Goal: Task Accomplishment & Management: Manage account settings

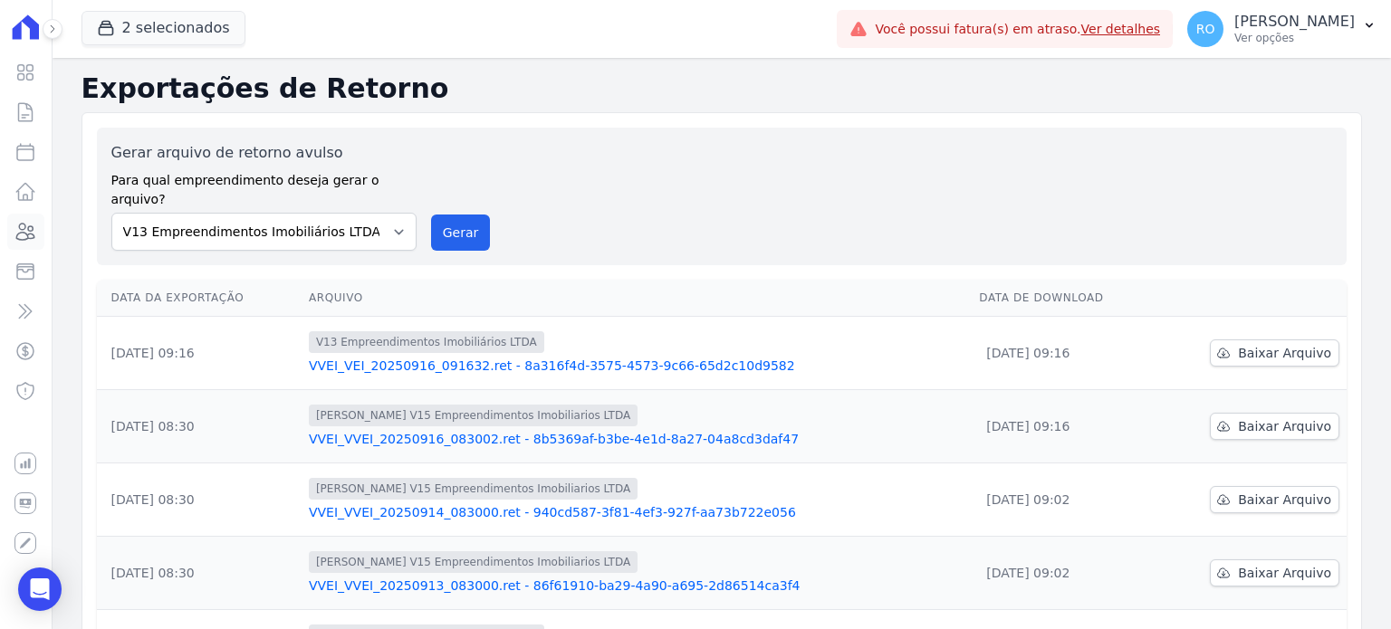
click at [35, 235] on icon at bounding box center [25, 232] width 22 height 22
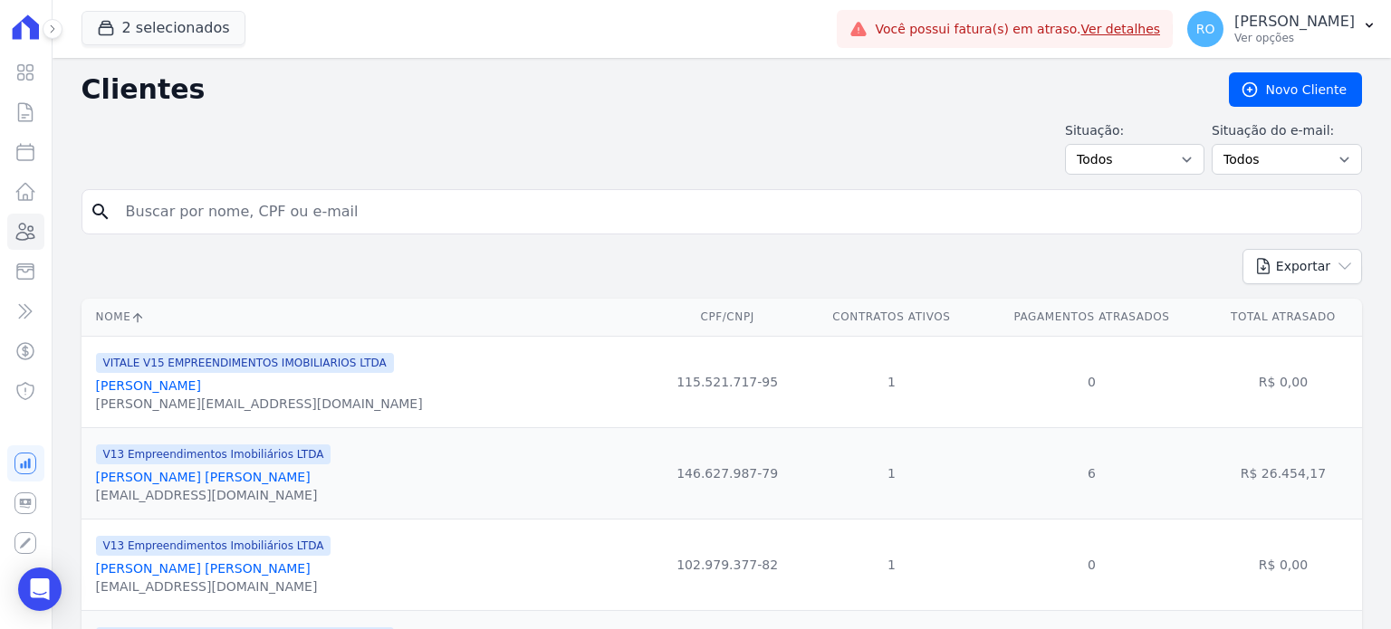
click at [256, 224] on input "search" at bounding box center [734, 212] width 1239 height 36
type input "[PERSON_NAME] [PERSON_NAME]"
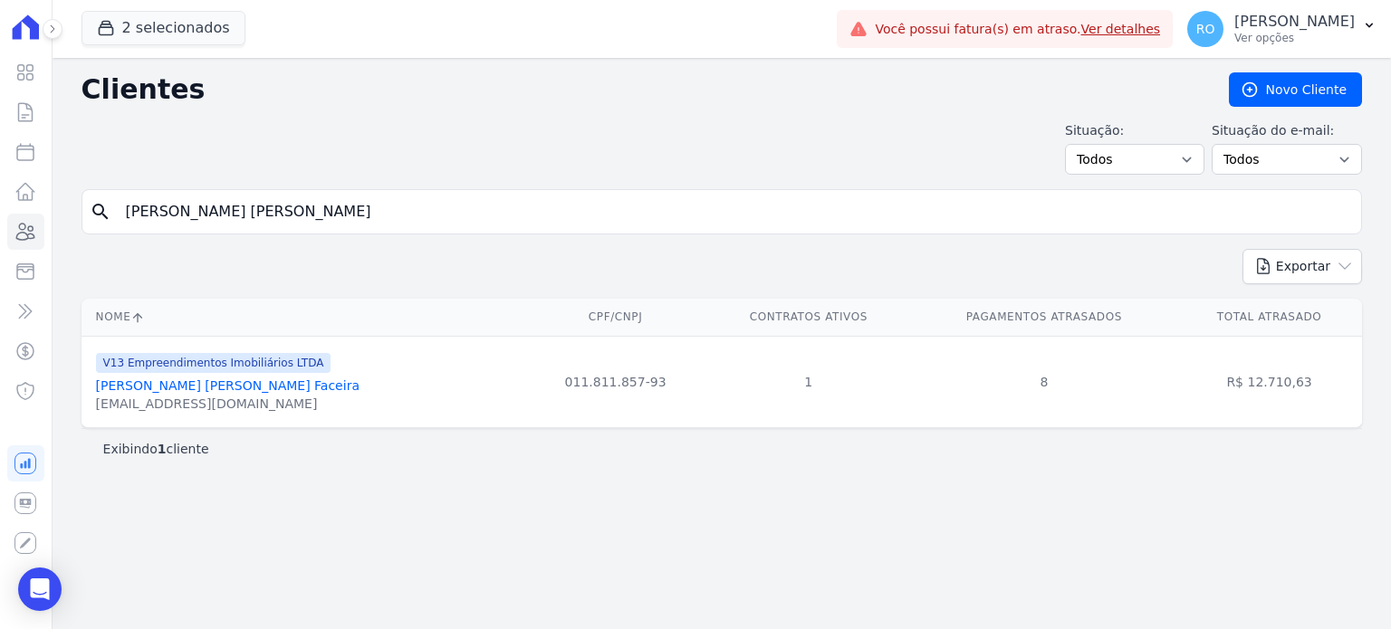
click at [167, 387] on link "[PERSON_NAME] [PERSON_NAME] Faceira" at bounding box center [228, 386] width 264 height 14
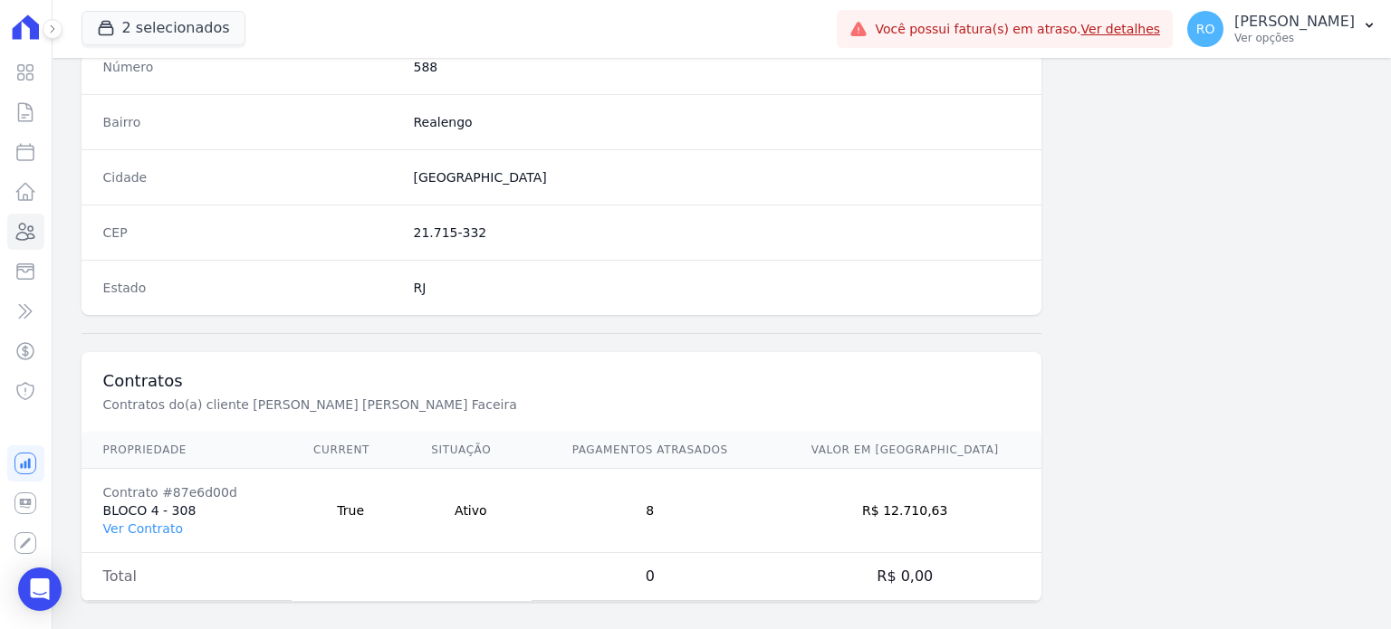
scroll to position [1059, 0]
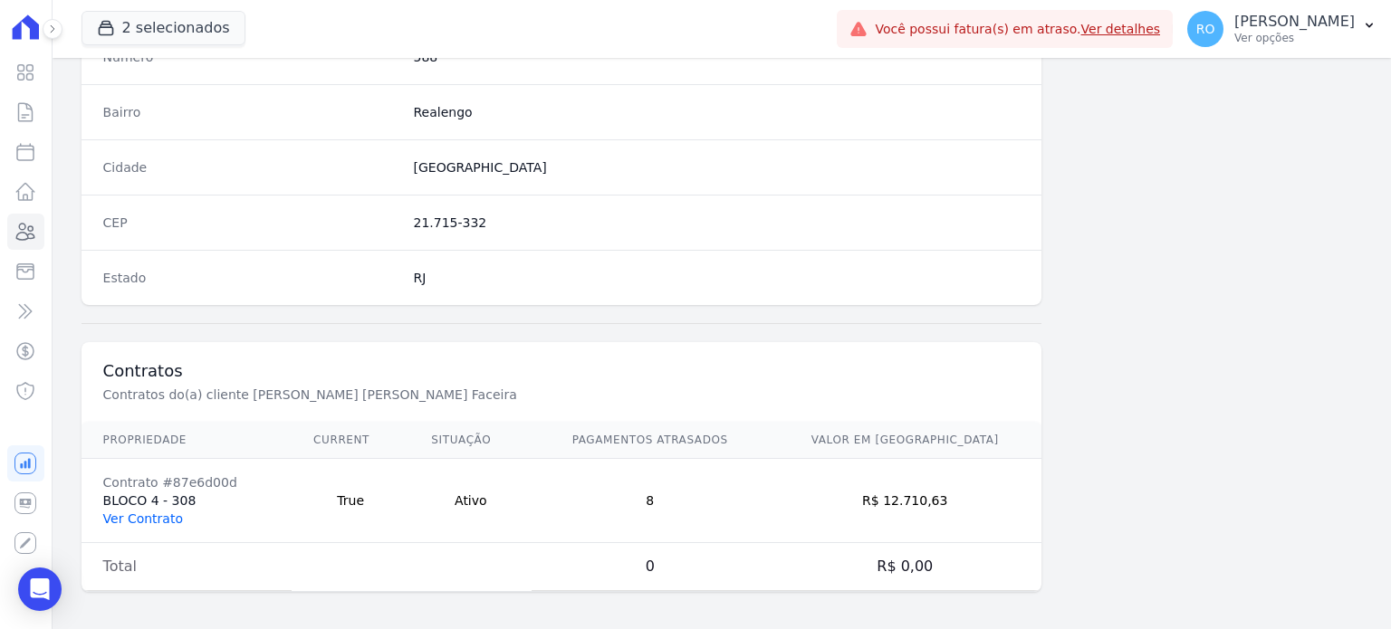
click at [140, 513] on link "Ver Contrato" at bounding box center [143, 519] width 80 height 14
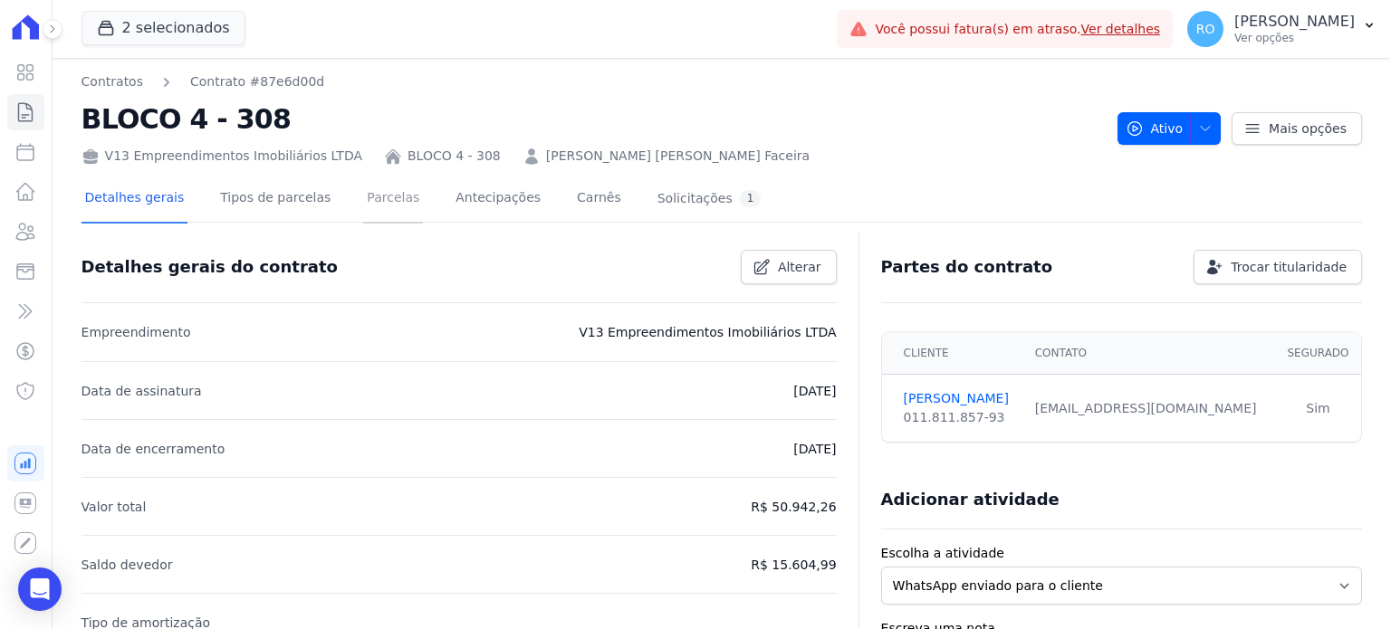
click at [363, 199] on link "Parcelas" at bounding box center [393, 200] width 60 height 48
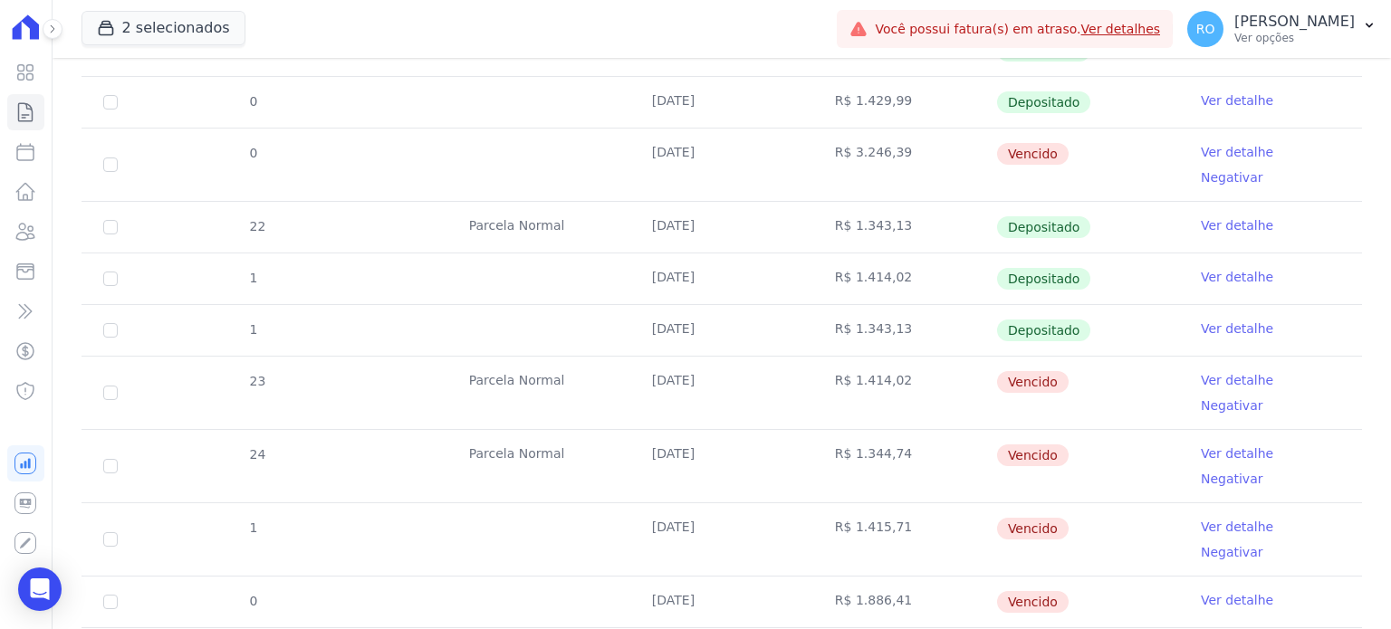
scroll to position [906, 0]
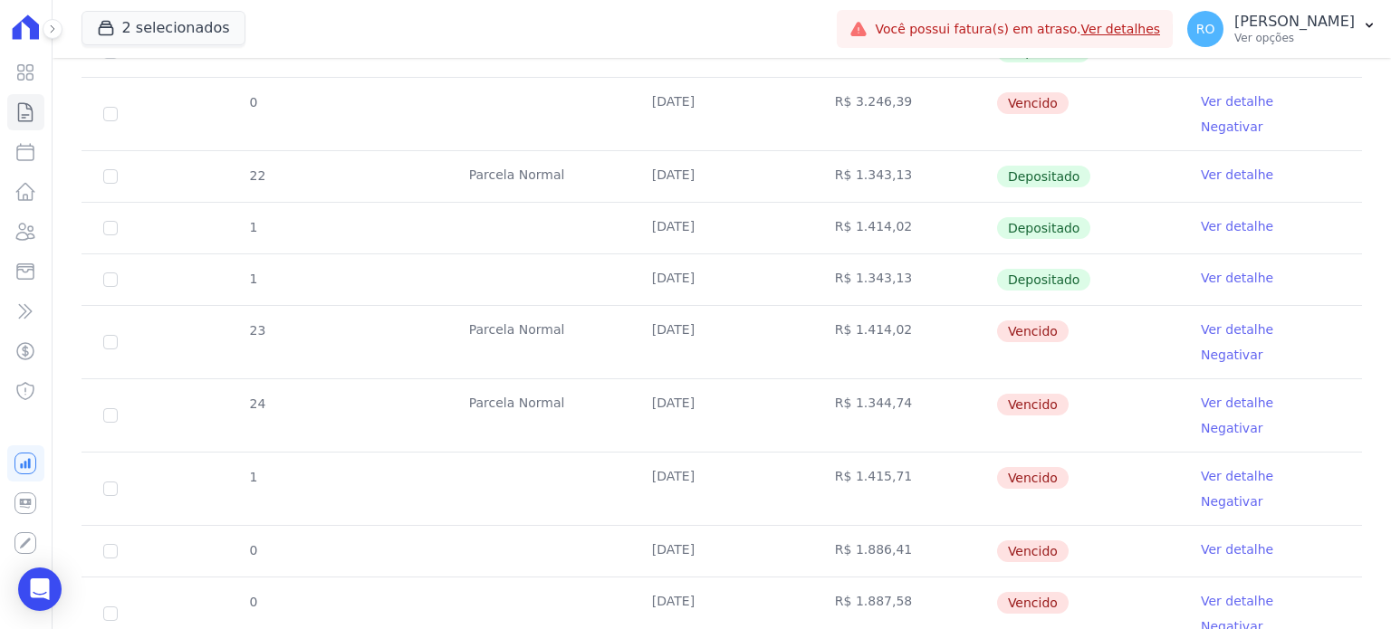
click at [1236, 592] on link "Ver detalhe" at bounding box center [1237, 601] width 72 height 18
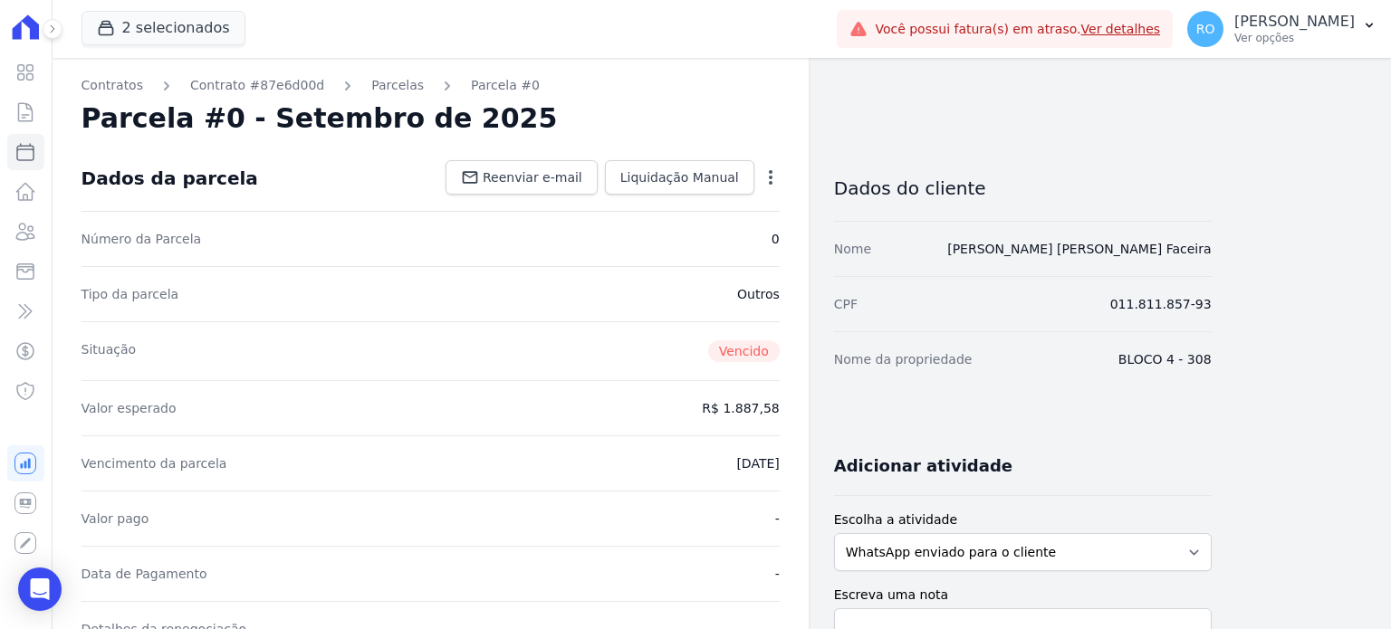
click at [772, 182] on icon "button" at bounding box center [771, 177] width 18 height 18
click at [714, 238] on link "Cancelar Cobrança" at bounding box center [692, 234] width 159 height 33
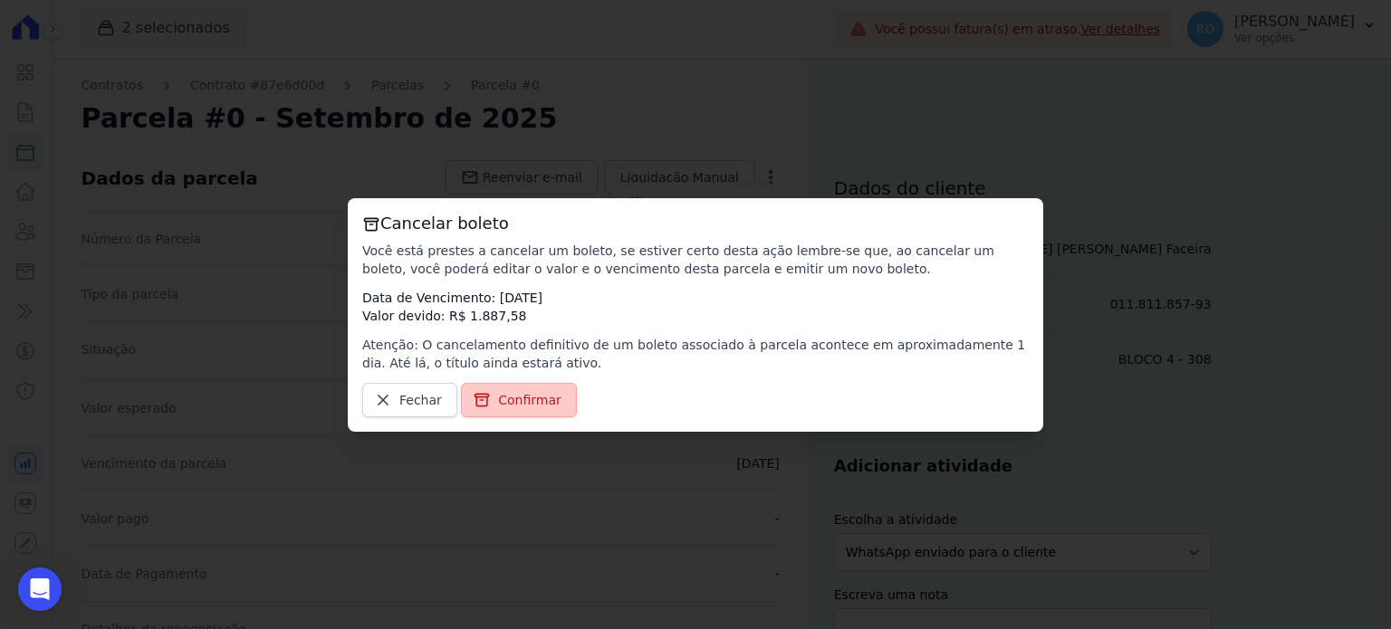
click at [551, 398] on link "Confirmar" at bounding box center [519, 400] width 116 height 34
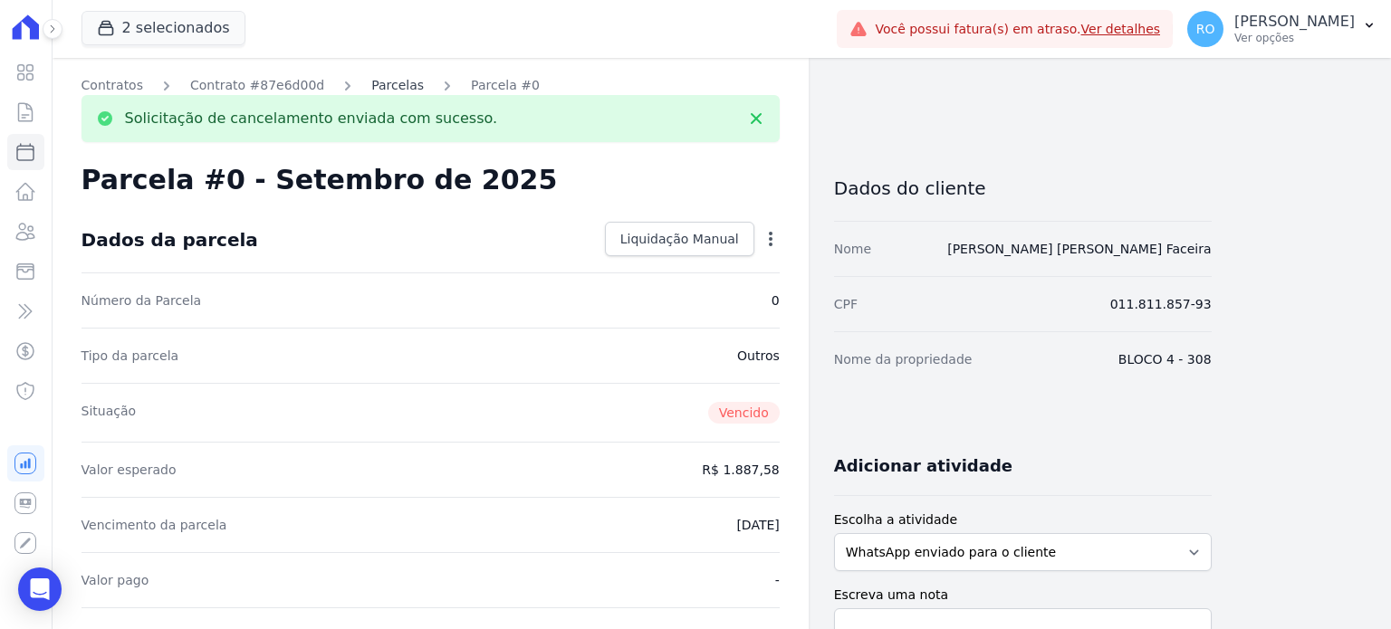
click at [371, 90] on link "Parcelas" at bounding box center [397, 85] width 53 height 19
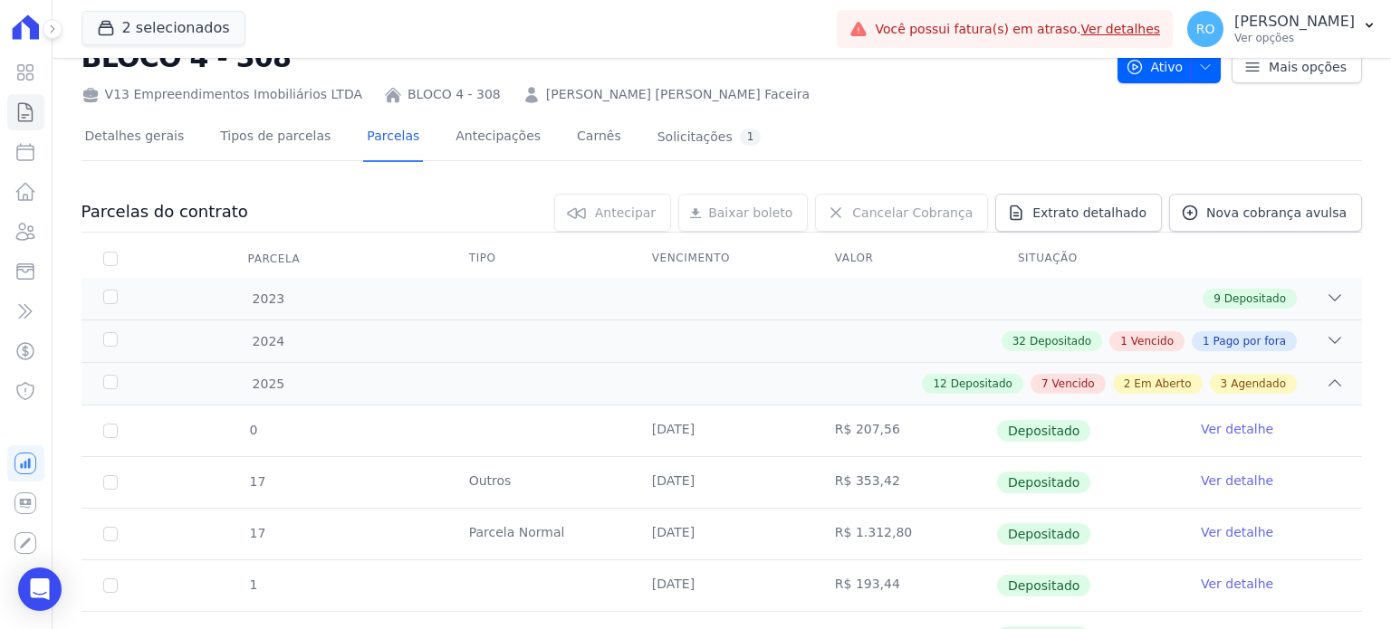
scroll to position [60, 0]
click at [1254, 210] on span "Nova cobrança avulsa" at bounding box center [1276, 215] width 140 height 18
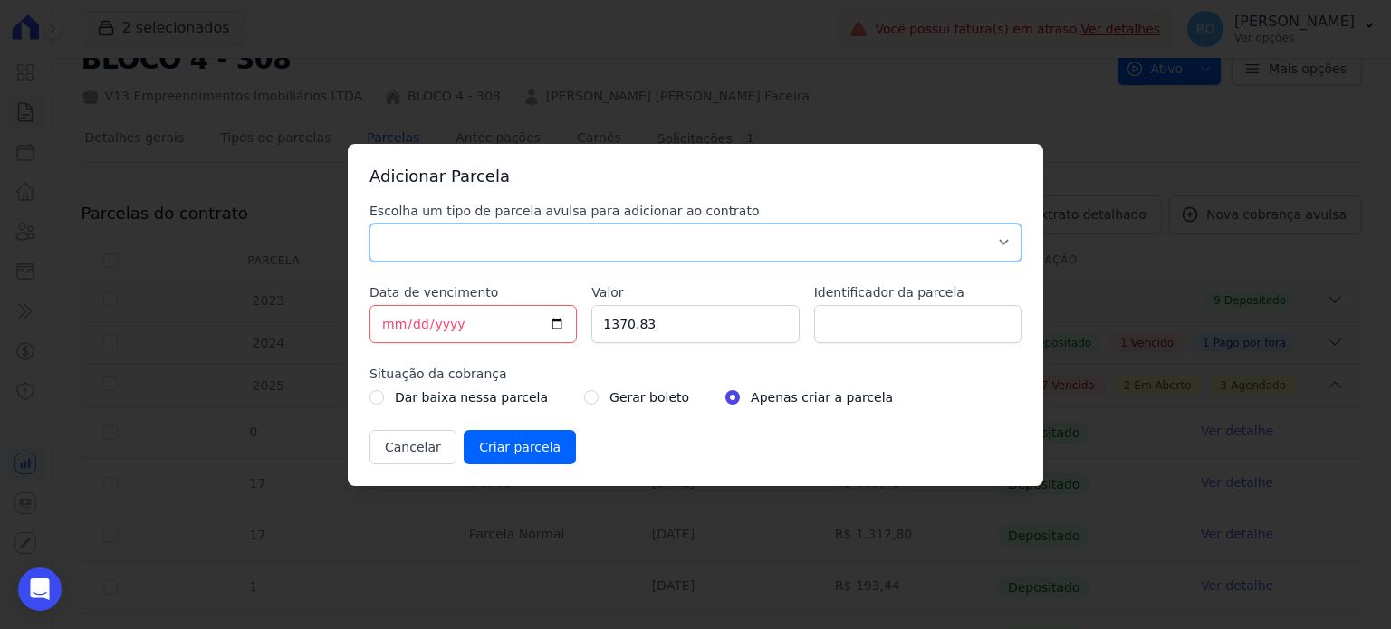
click at [407, 235] on select "Parcela Normal Sinal Caução Intercalada Chaves Pré Chaves Pós Chaves Taxas Quit…" at bounding box center [695, 243] width 652 height 38
select select "others"
click at [369, 224] on select "Parcela Normal Sinal Caução Intercalada Chaves Pré Chaves Pós Chaves Taxas Quit…" at bounding box center [695, 243] width 652 height 38
click at [675, 337] on input "1370.83" at bounding box center [694, 324] width 207 height 38
type input "1891.08"
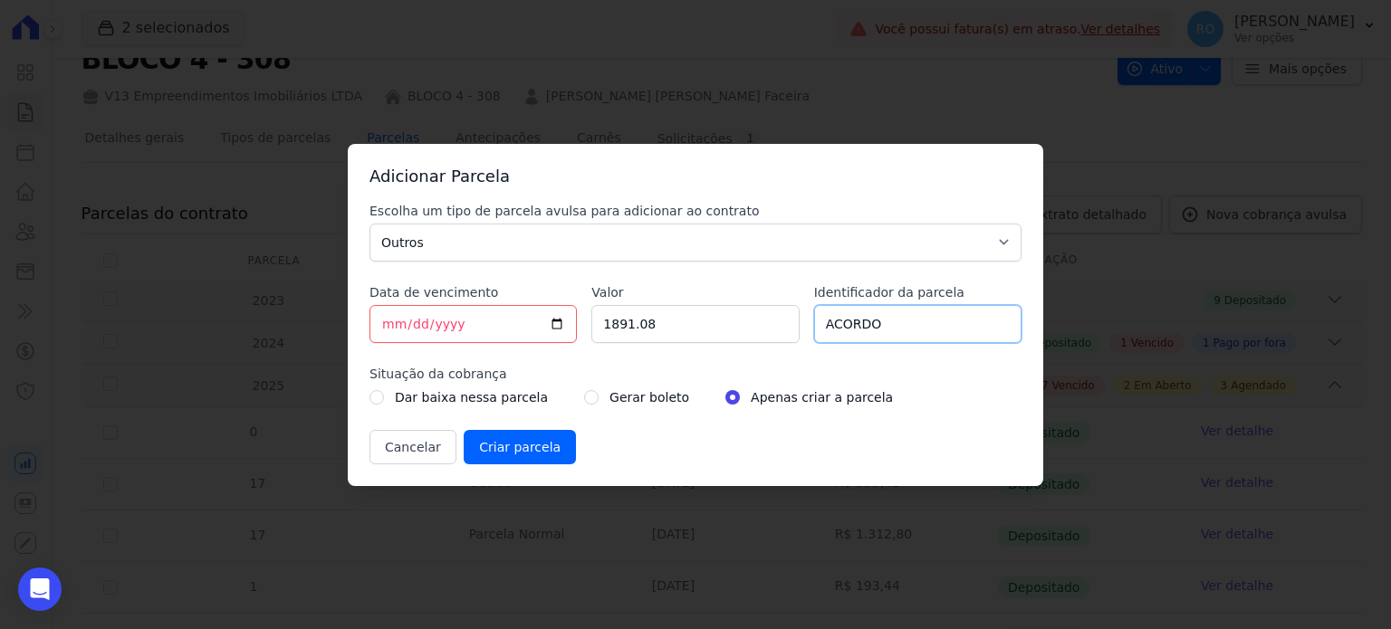
type input "ACORDO"
click at [584, 392] on input "radio" at bounding box center [591, 397] width 14 height 14
radio input "true"
click at [503, 440] on input "Criar parcela" at bounding box center [520, 447] width 112 height 34
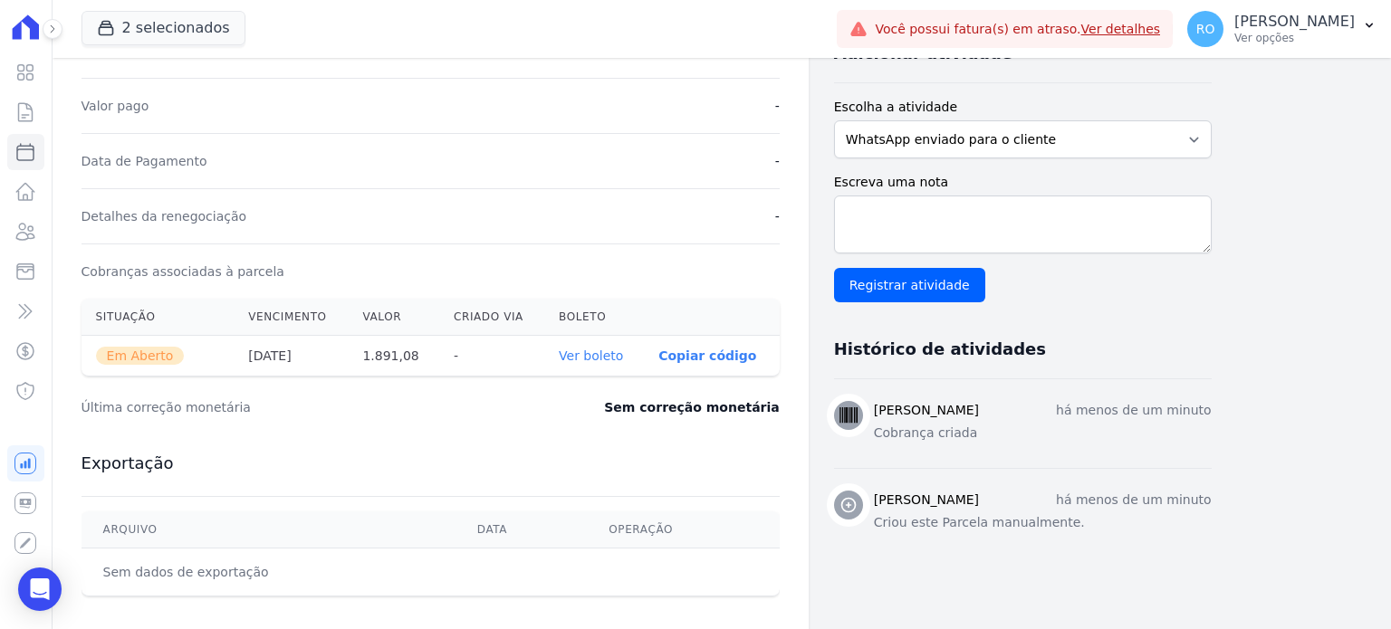
scroll to position [608, 0]
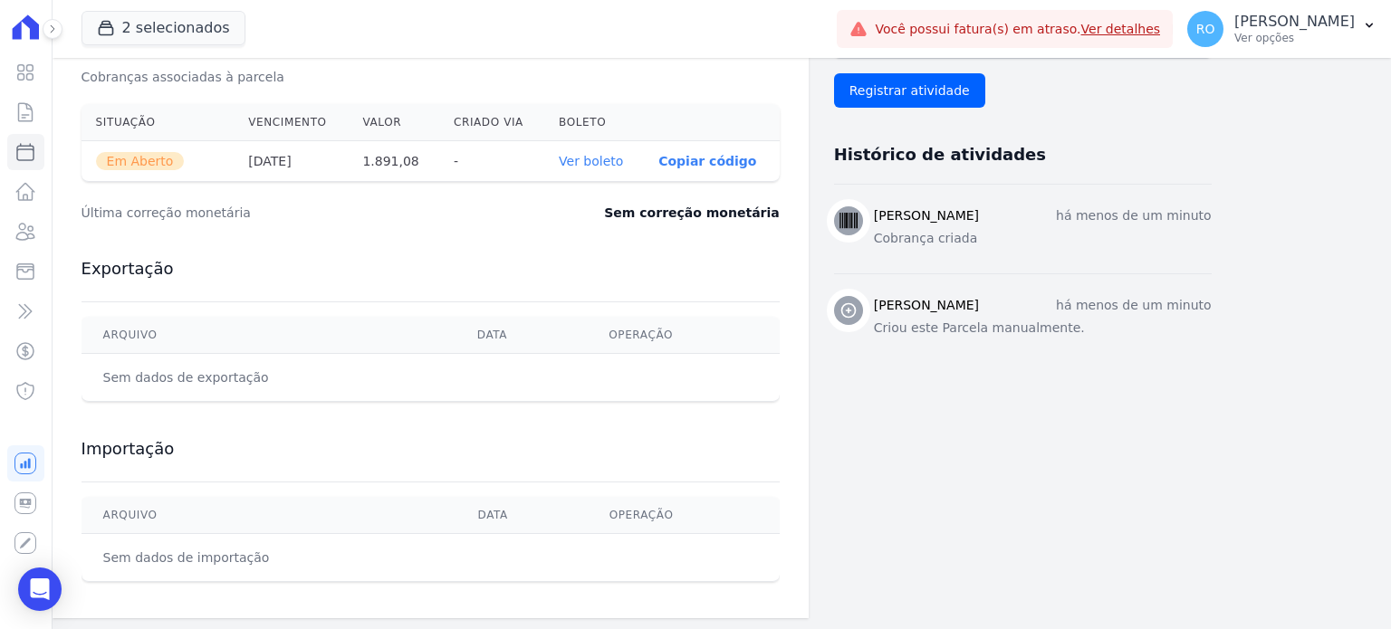
click at [580, 155] on link "Ver boleto" at bounding box center [591, 161] width 64 height 14
click at [26, 234] on icon at bounding box center [26, 232] width 18 height 16
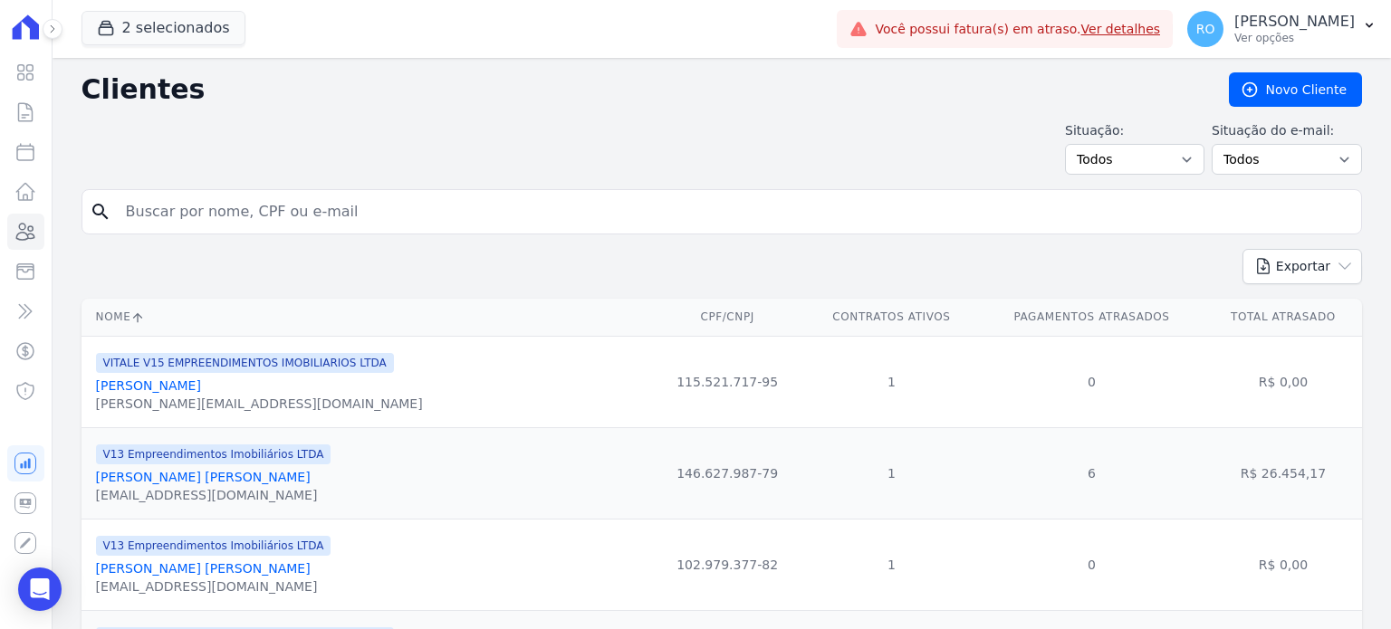
click at [353, 207] on input "search" at bounding box center [734, 212] width 1239 height 36
paste input "[PERSON_NAME] [PERSON_NAME]"
type input "[PERSON_NAME] [PERSON_NAME]"
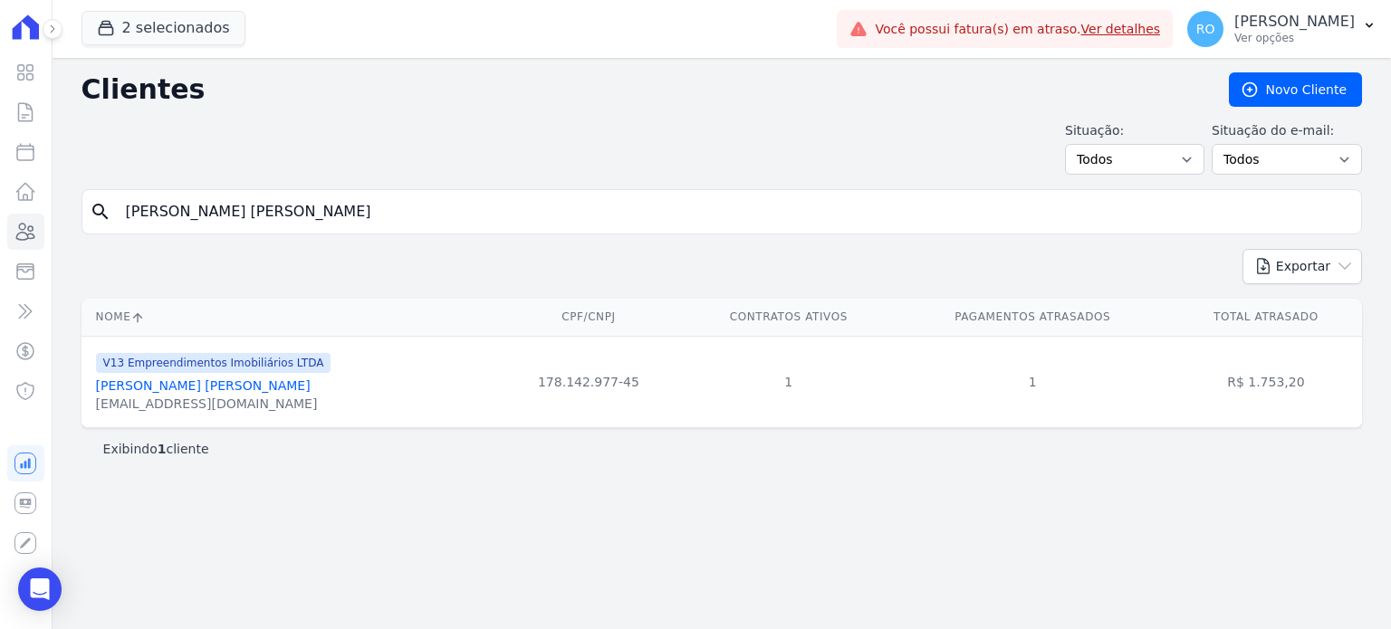
click at [199, 385] on link "[PERSON_NAME] [PERSON_NAME]" at bounding box center [203, 386] width 215 height 14
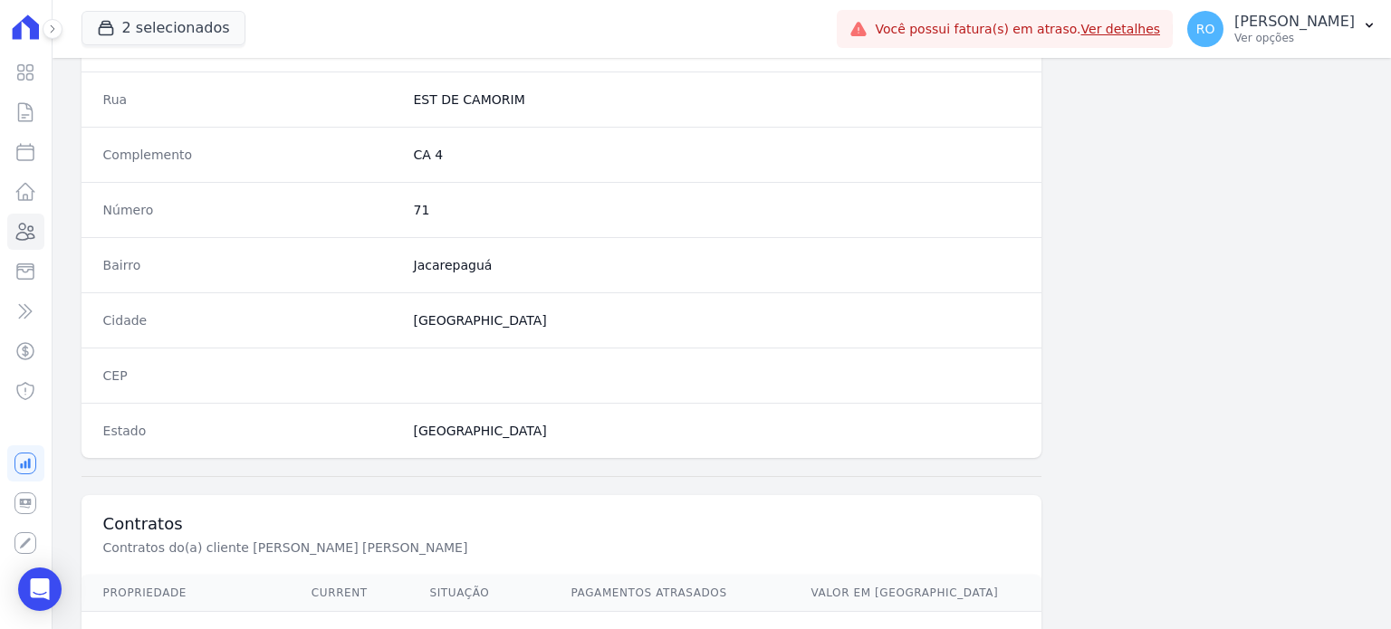
scroll to position [1059, 0]
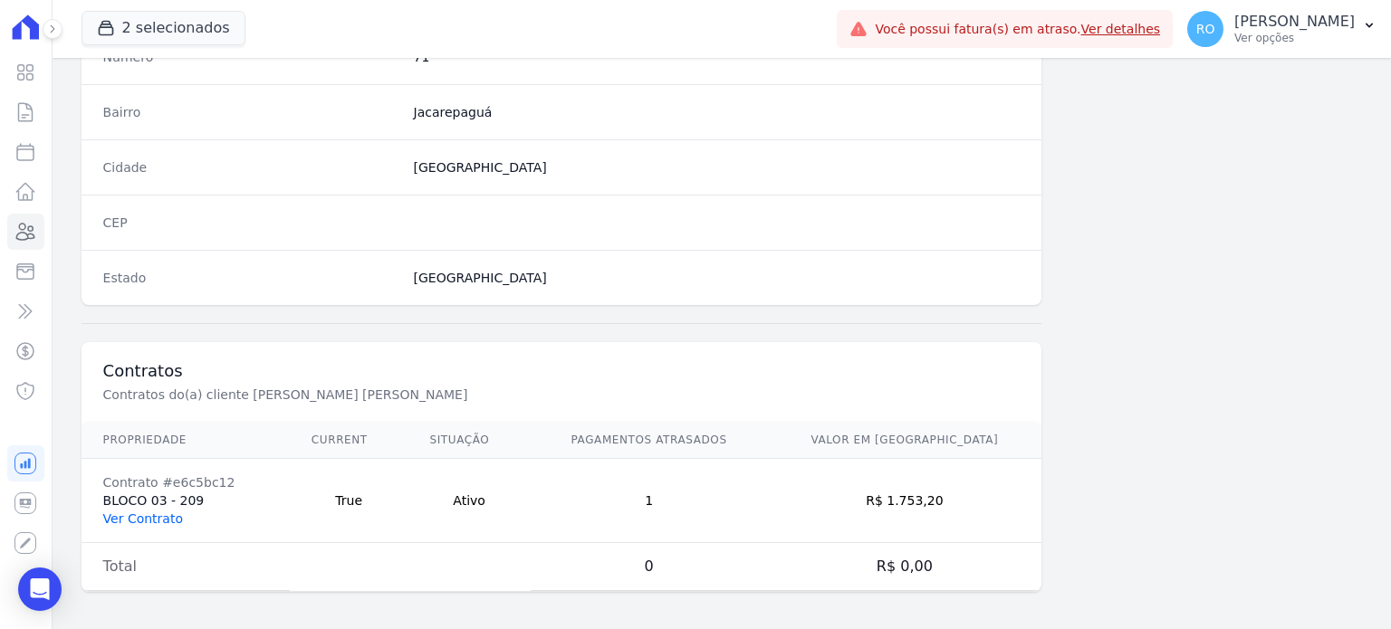
click at [124, 512] on link "Ver Contrato" at bounding box center [143, 519] width 80 height 14
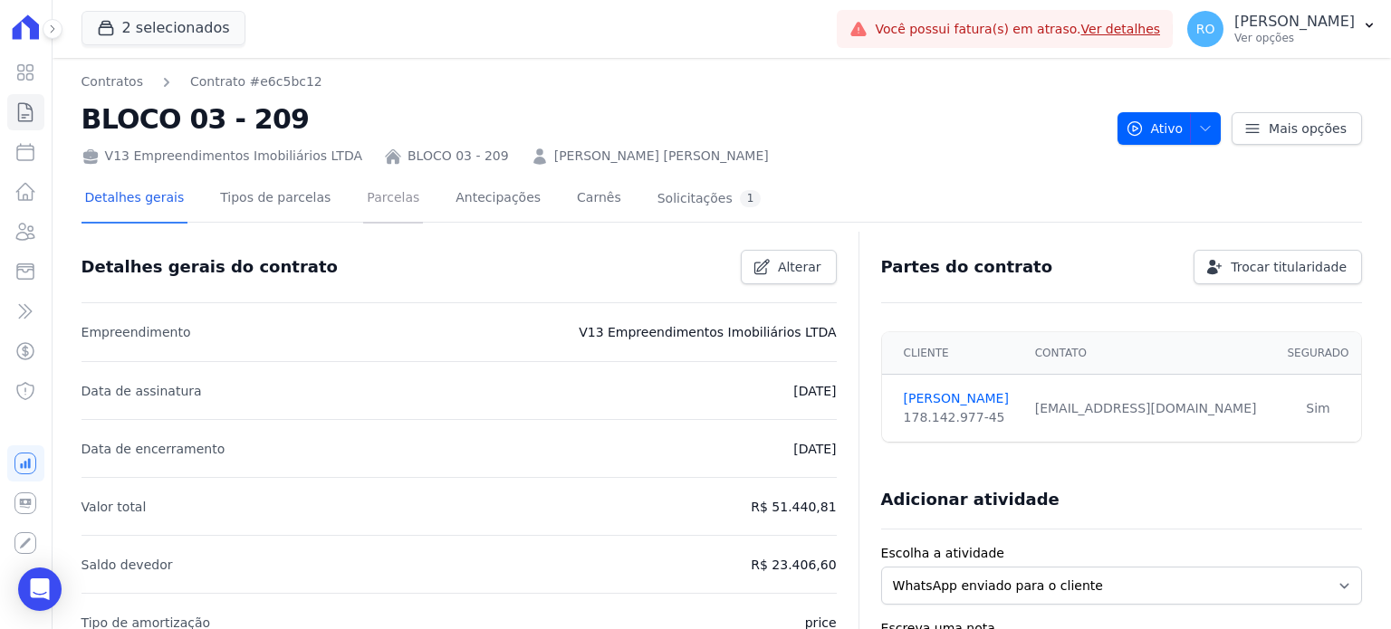
click at [363, 202] on link "Parcelas" at bounding box center [393, 200] width 60 height 48
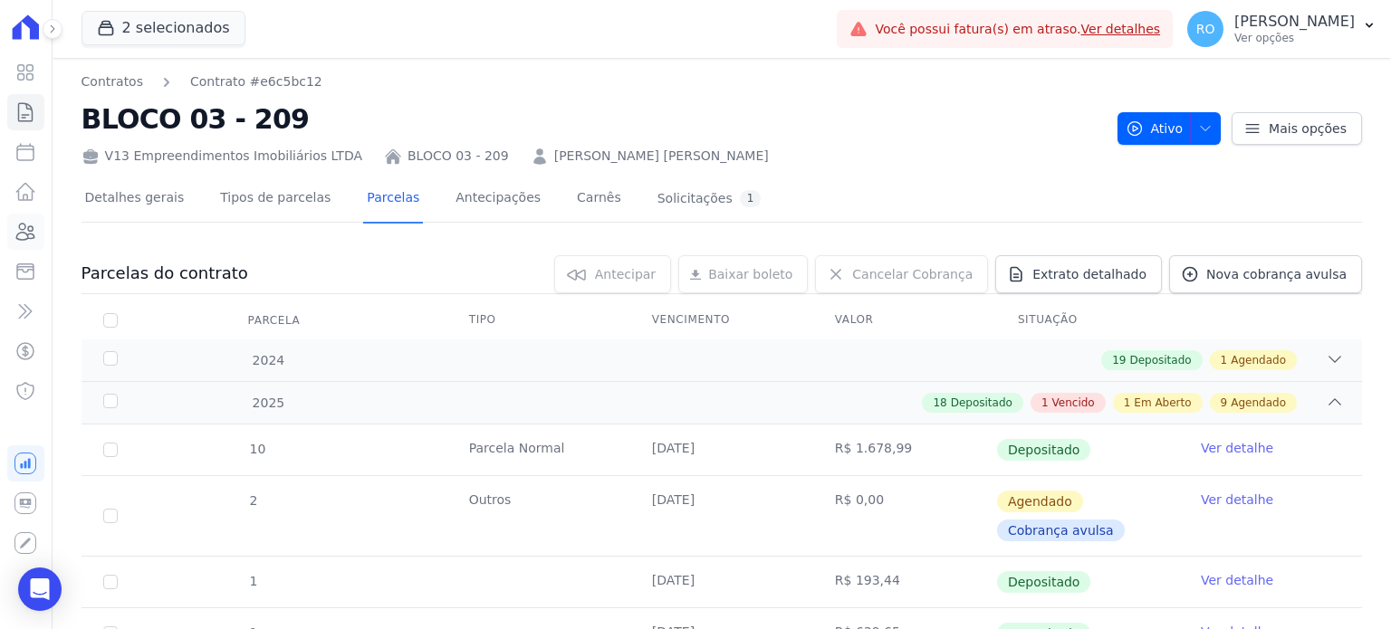
click at [33, 231] on icon at bounding box center [25, 232] width 22 height 22
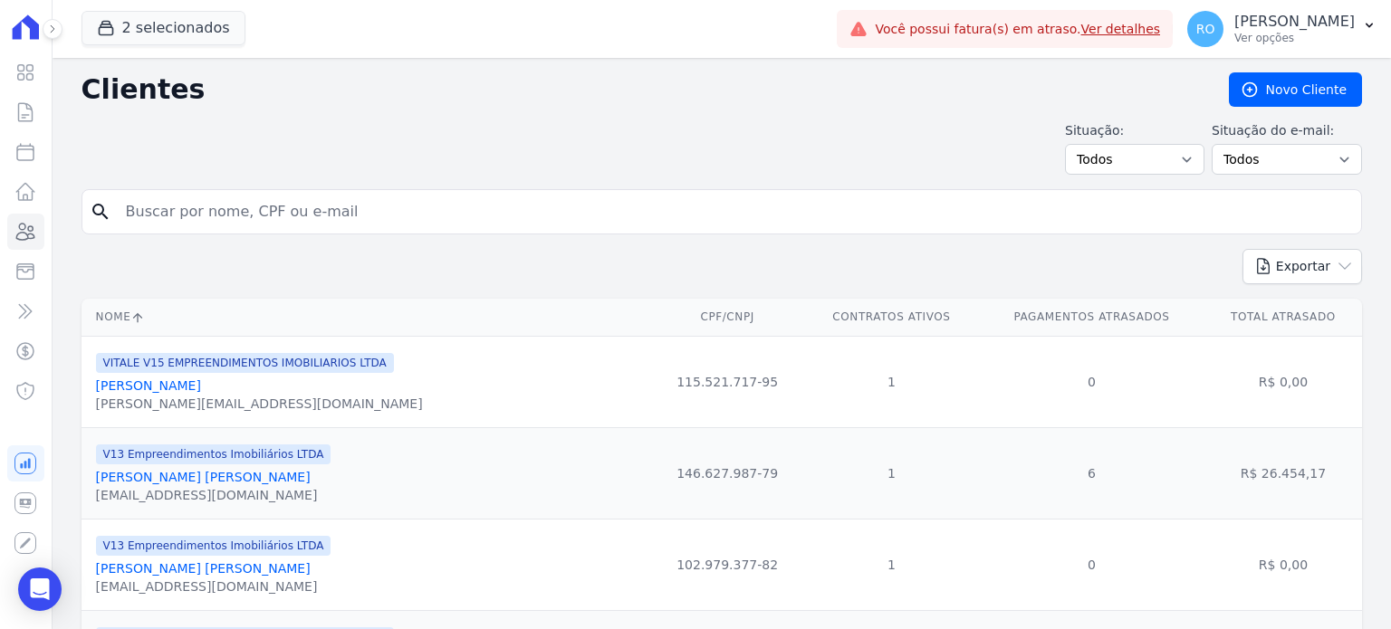
click at [258, 211] on input "search" at bounding box center [734, 212] width 1239 height 36
type input "suelen"
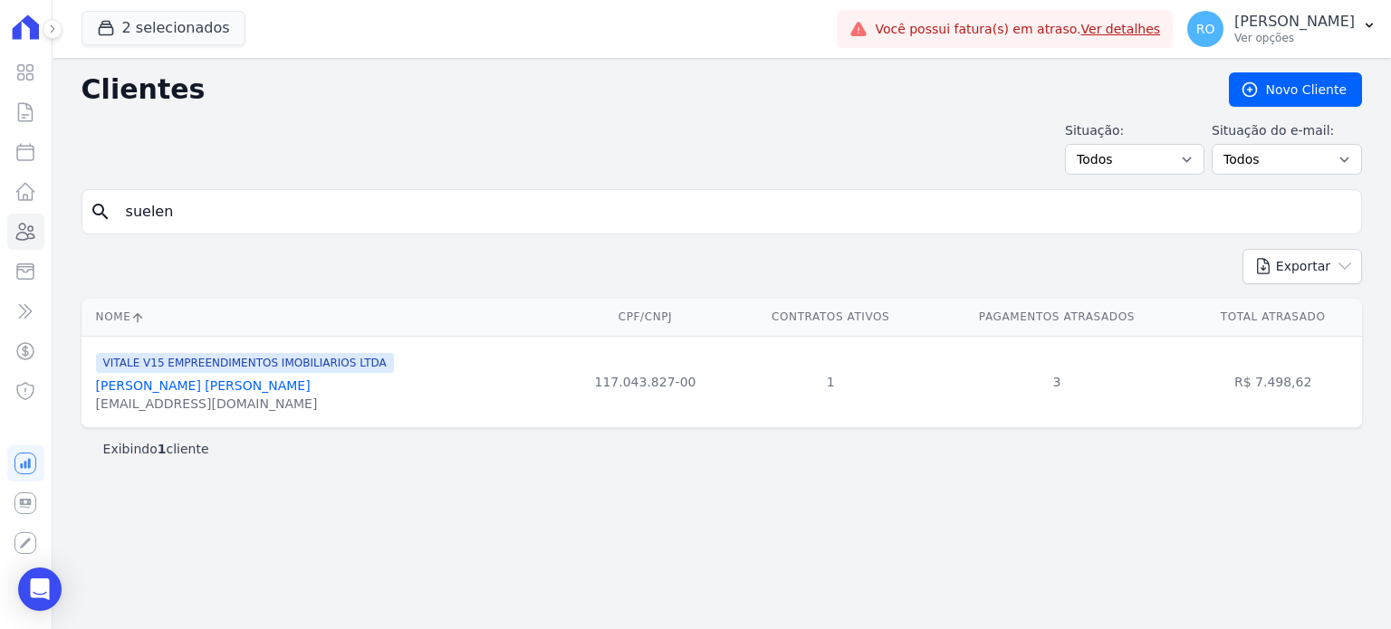
click at [148, 390] on link "[PERSON_NAME] [PERSON_NAME]" at bounding box center [203, 386] width 215 height 14
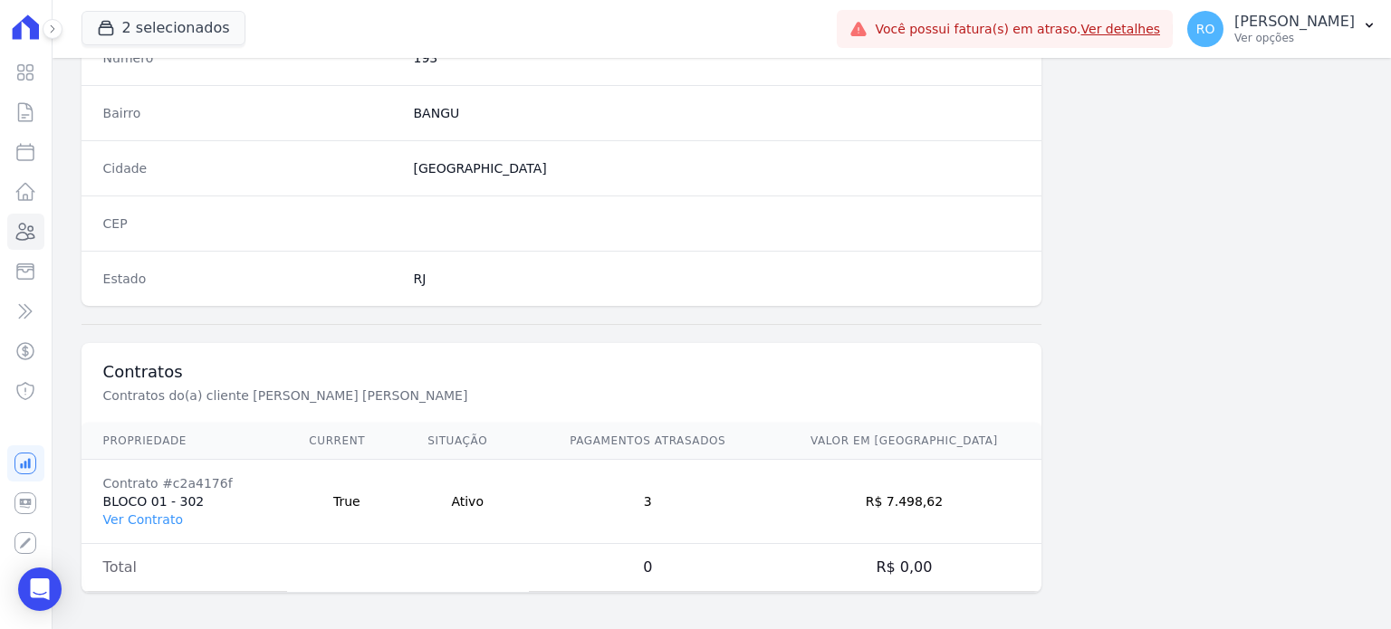
scroll to position [1059, 0]
click at [136, 512] on link "Ver Contrato" at bounding box center [143, 519] width 80 height 14
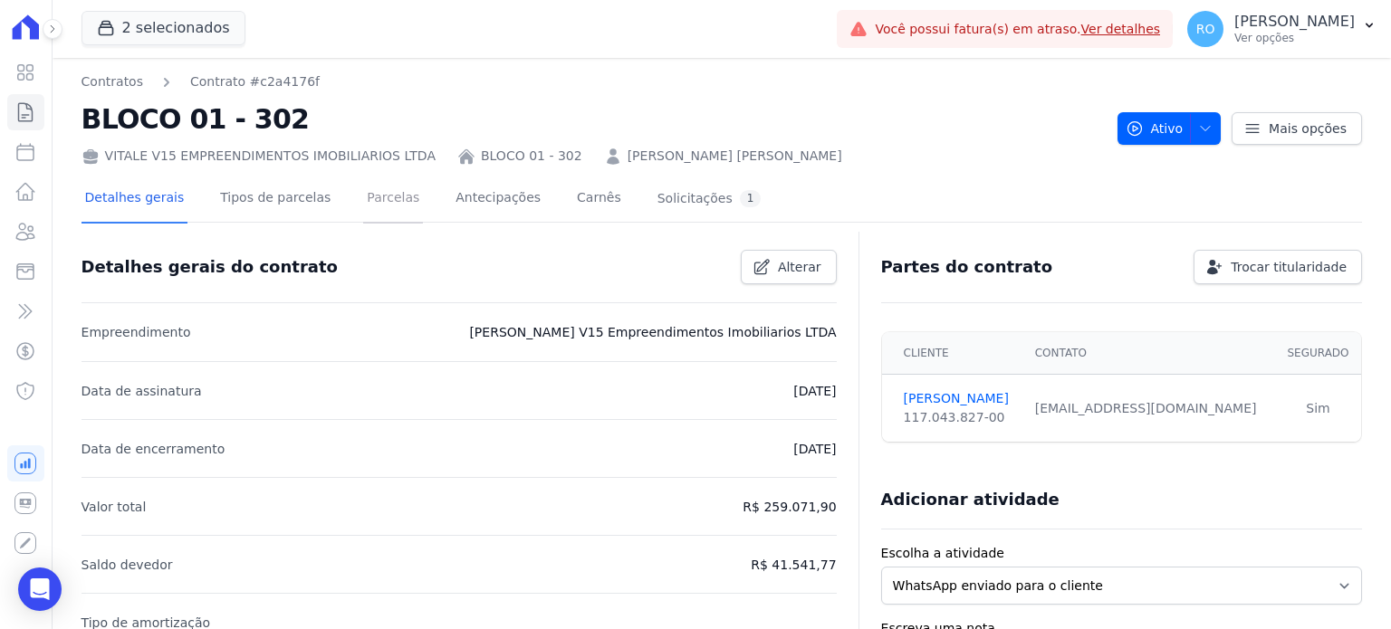
click at [363, 198] on link "Parcelas" at bounding box center [393, 200] width 60 height 48
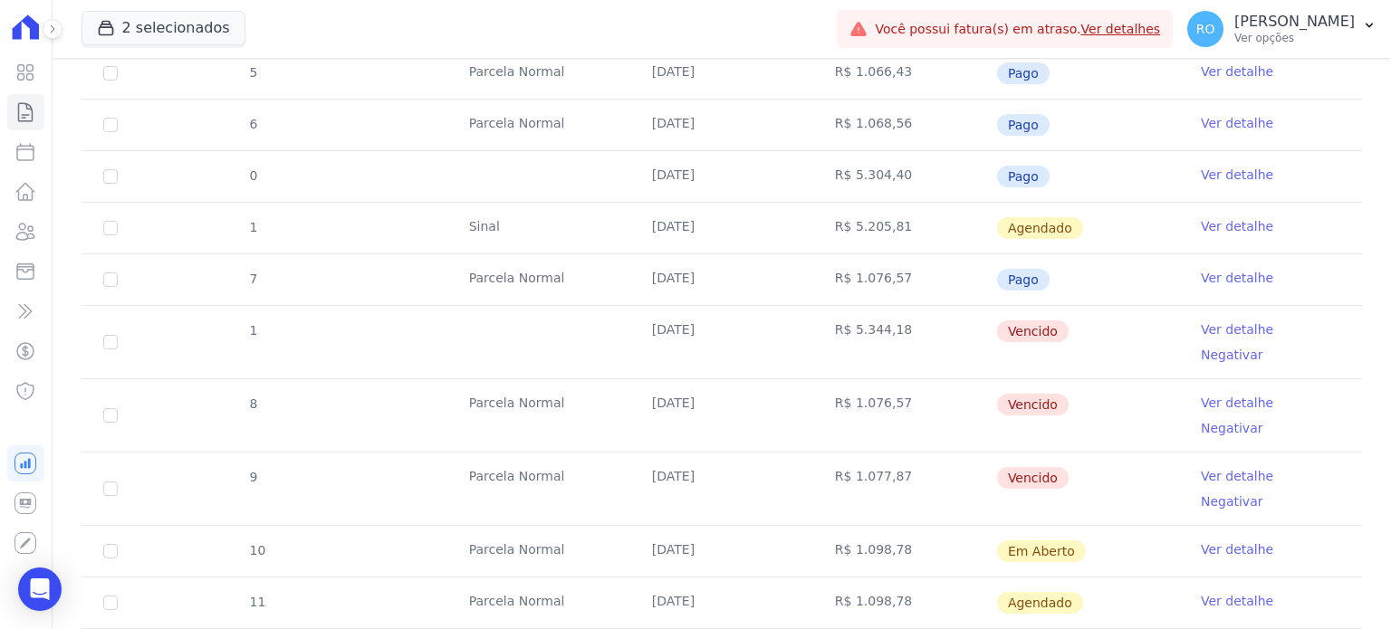
scroll to position [543, 0]
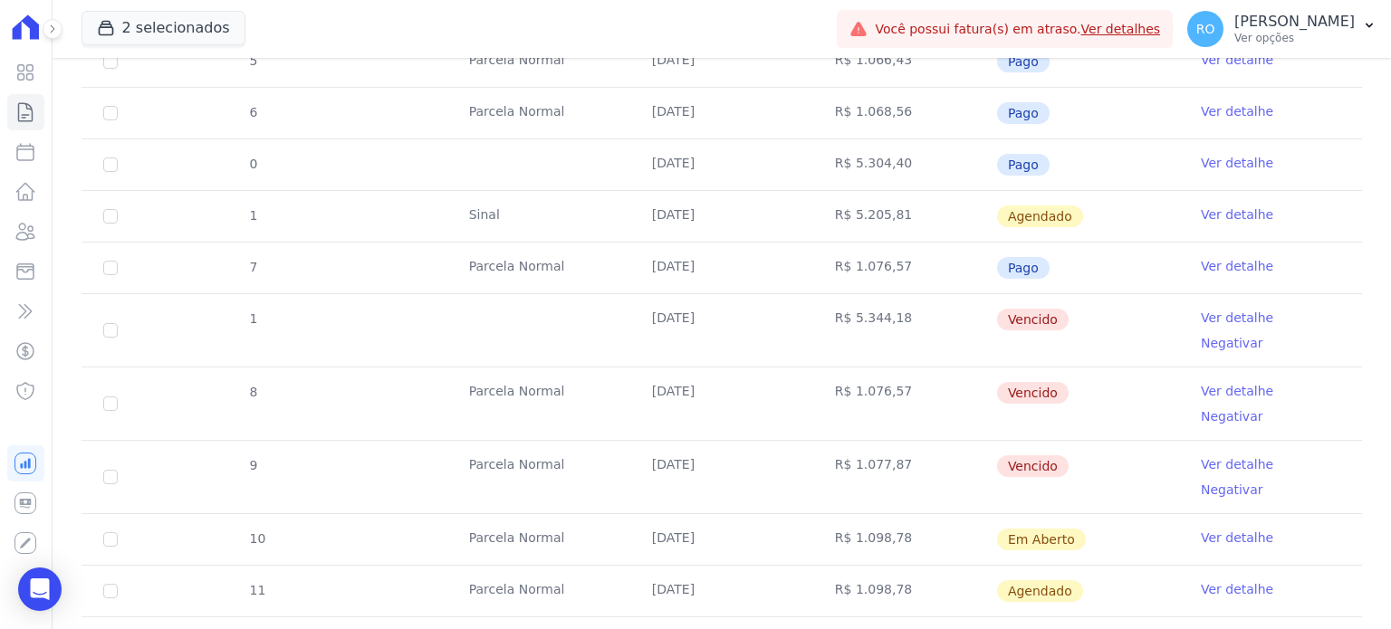
click at [1221, 382] on link "Ver detalhe" at bounding box center [1237, 391] width 72 height 18
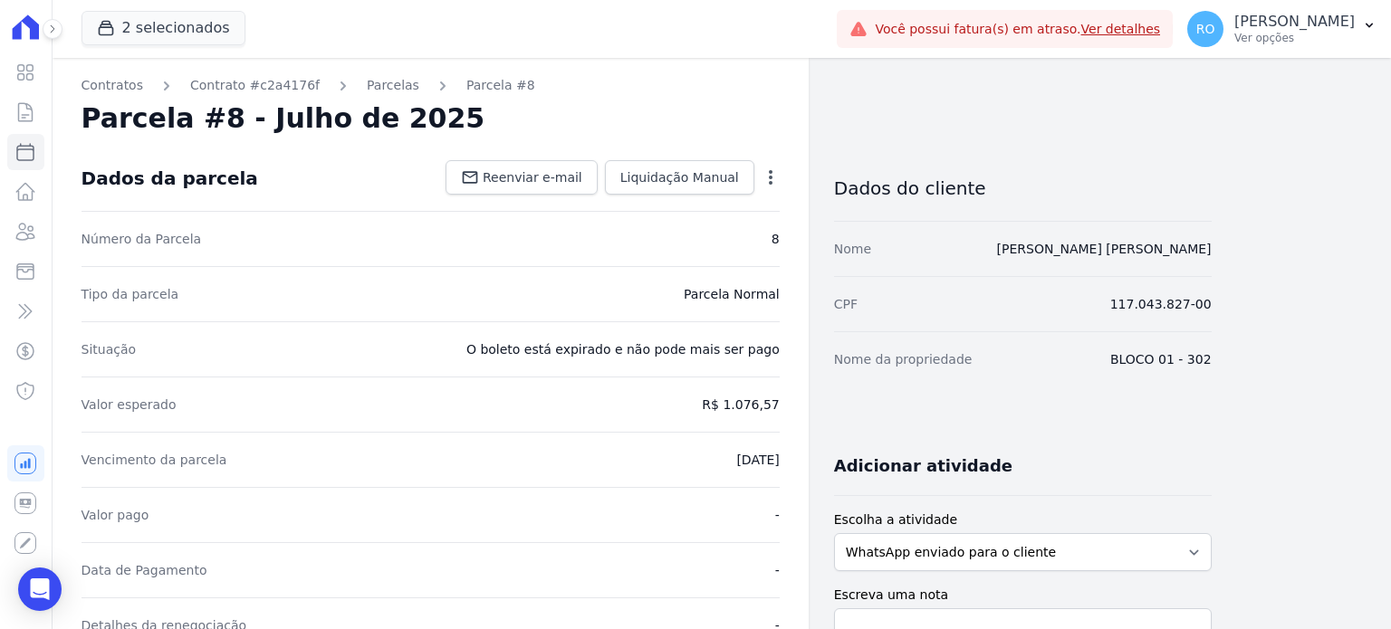
click at [771, 182] on icon "button" at bounding box center [771, 177] width 4 height 14
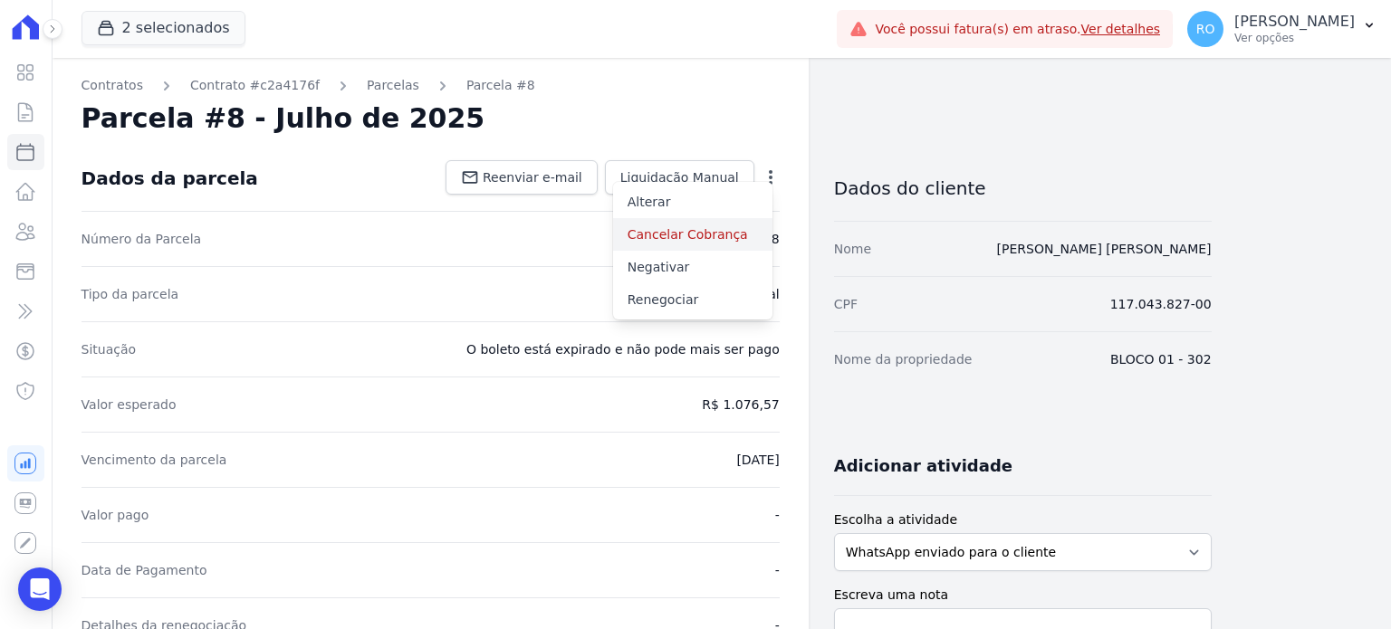
click at [699, 232] on link "Cancelar Cobrança" at bounding box center [692, 234] width 159 height 33
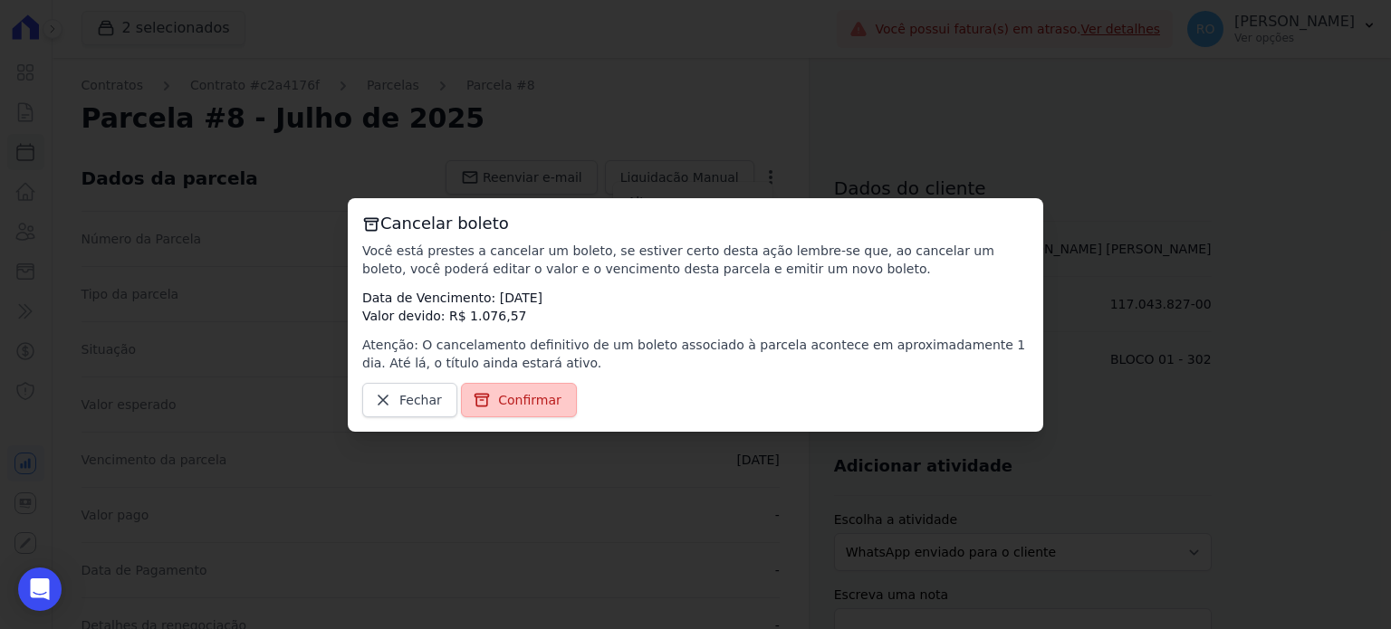
click at [513, 398] on span "Confirmar" at bounding box center [529, 400] width 63 height 18
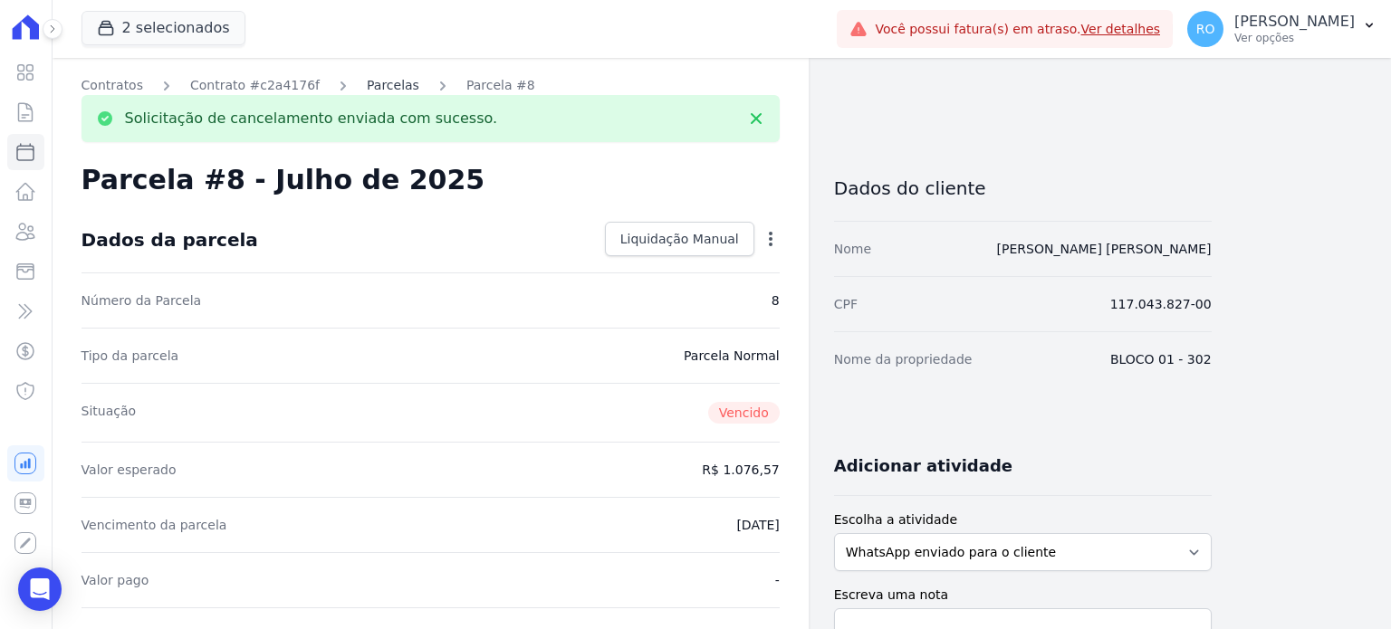
click at [382, 93] on link "Parcelas" at bounding box center [393, 85] width 53 height 19
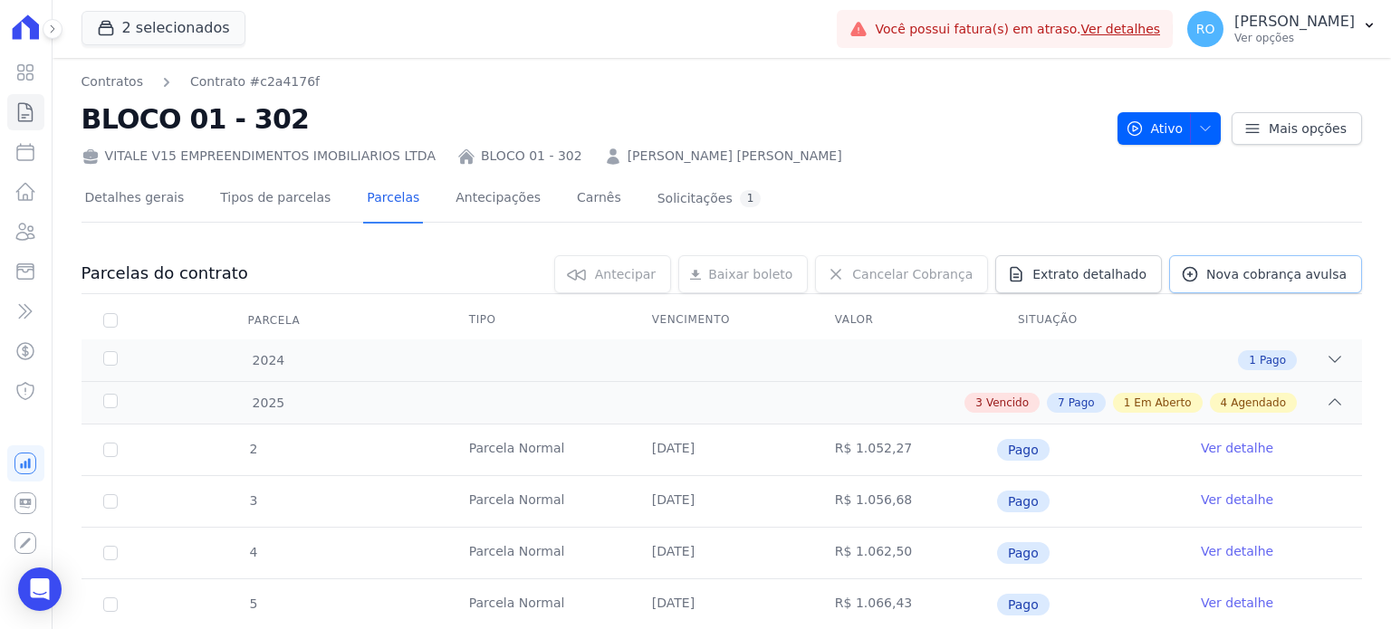
click at [1223, 274] on span "Nova cobrança avulsa" at bounding box center [1276, 274] width 140 height 18
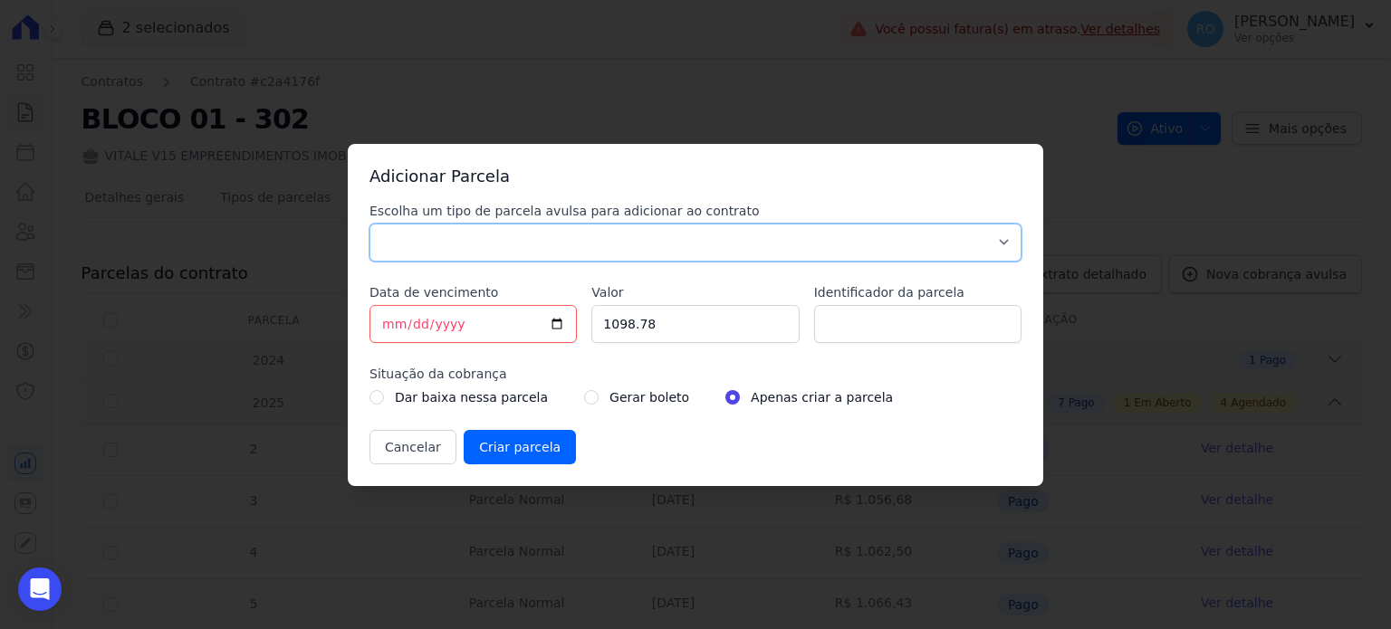
click at [415, 243] on select "Parcela Normal Sinal Caução Intercalada Chaves Pré Chaves Pós Chaves Taxas Quit…" at bounding box center [695, 243] width 652 height 38
select select "others"
click at [369, 224] on select "Parcela Normal Sinal Caução Intercalada Chaves Pré Chaves Pós Chaves Taxas Quit…" at bounding box center [695, 243] width 652 height 38
click at [725, 332] on input "1098.78" at bounding box center [694, 324] width 207 height 38
type input "1142.00"
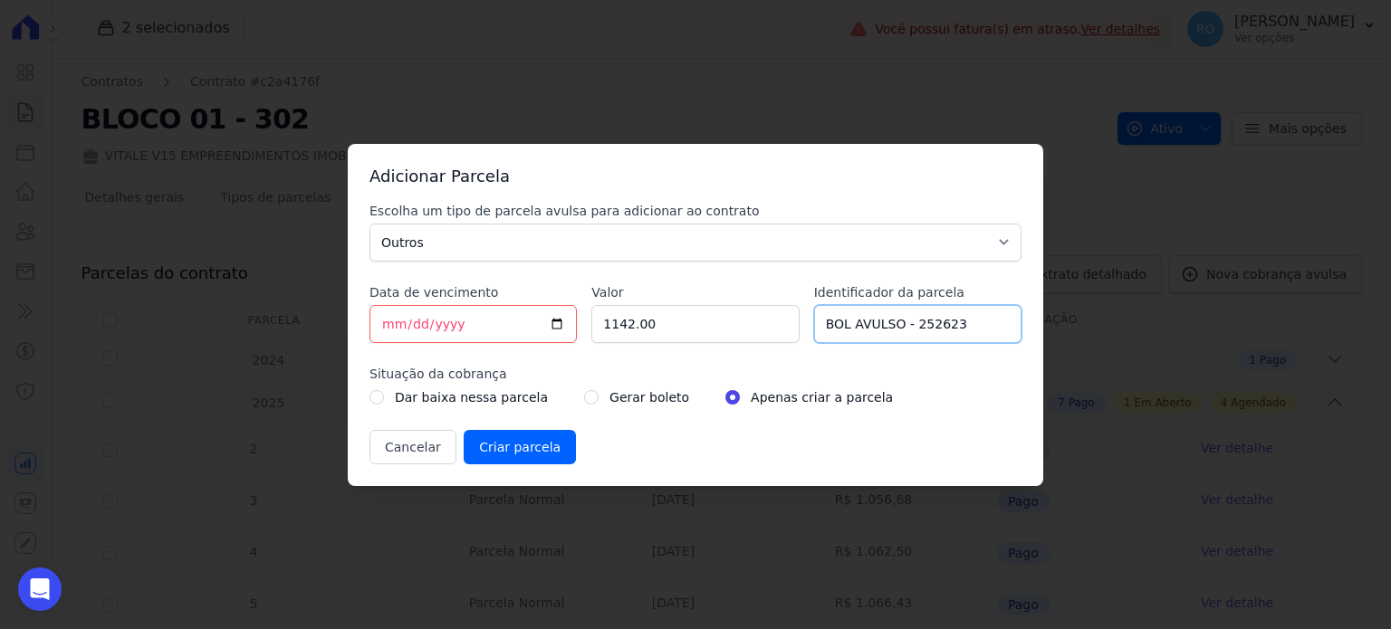
type input "BOL AVULSO - 252623"
click at [585, 394] on div "Gerar boleto" at bounding box center [636, 398] width 105 height 22
click at [584, 404] on input "radio" at bounding box center [591, 397] width 14 height 14
radio input "true"
click at [507, 458] on input "Criar parcela" at bounding box center [520, 447] width 112 height 34
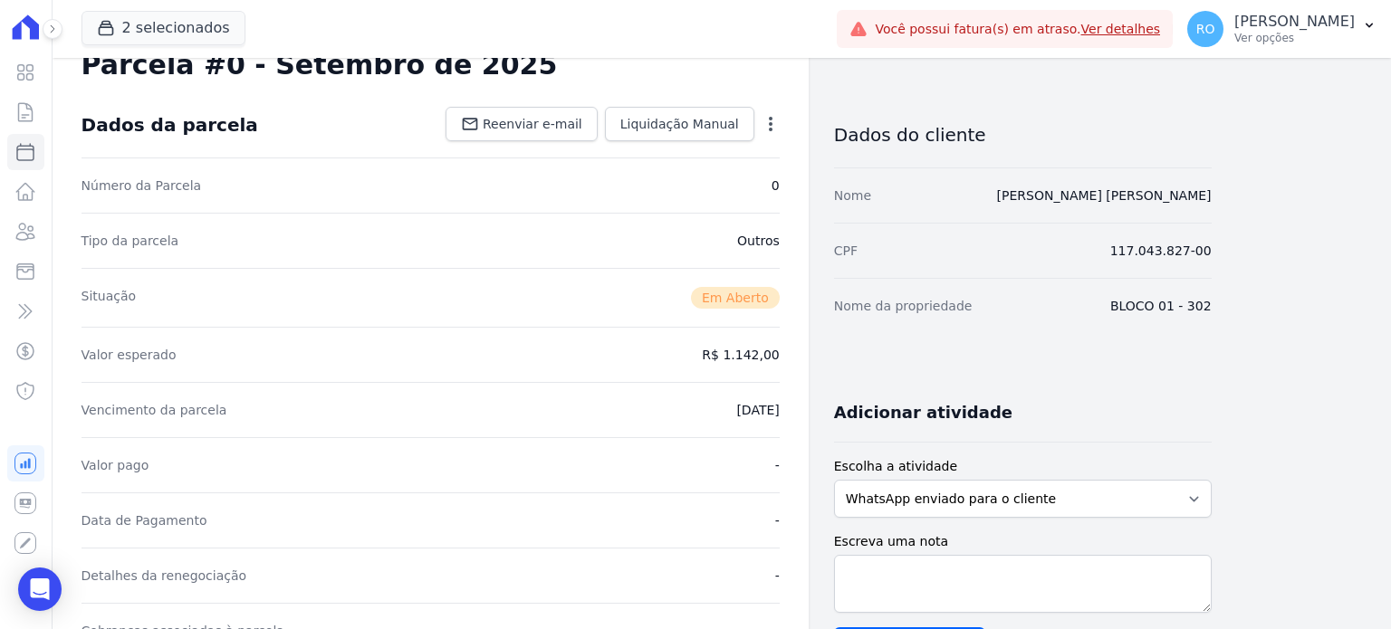
scroll to position [272, 0]
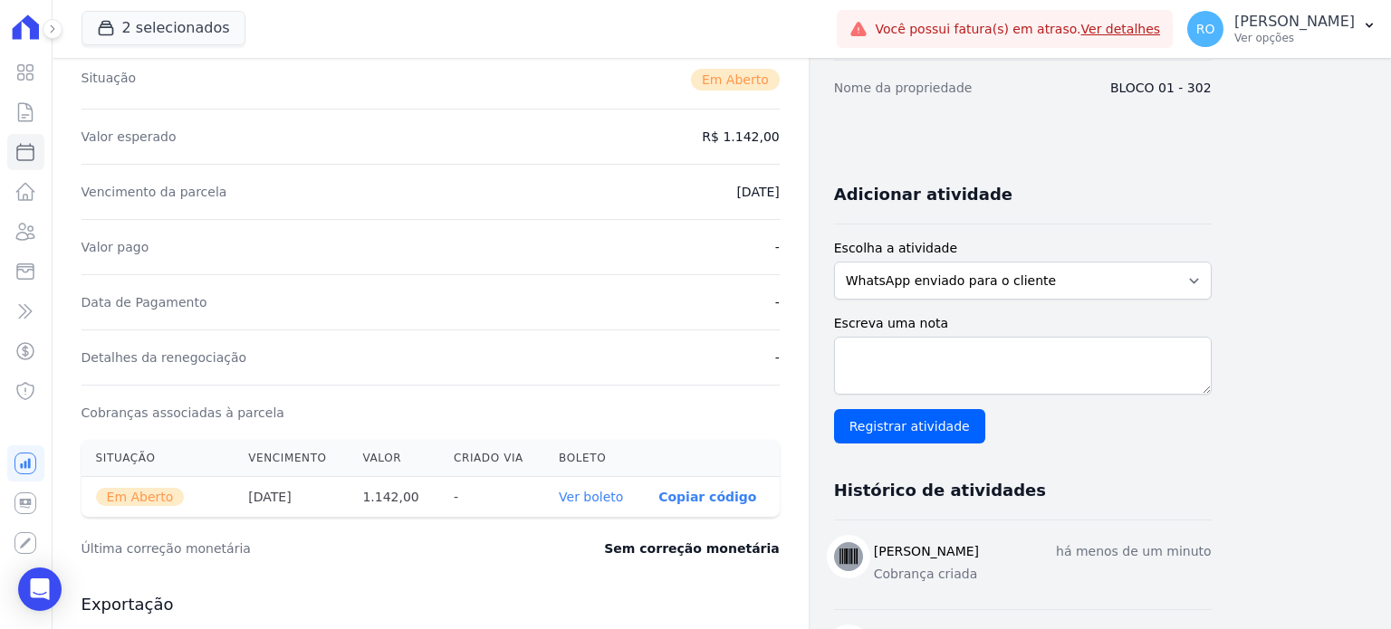
click at [580, 491] on link "Ver boleto" at bounding box center [591, 497] width 64 height 14
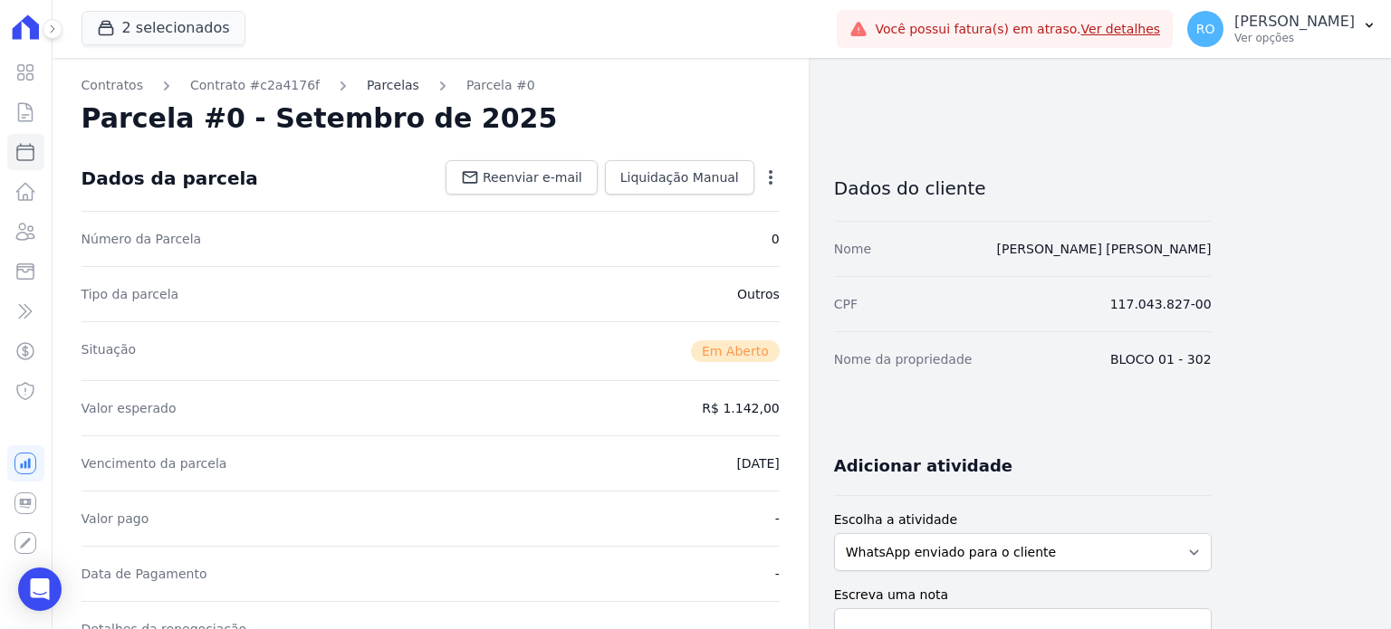
click at [367, 89] on link "Parcelas" at bounding box center [393, 85] width 53 height 19
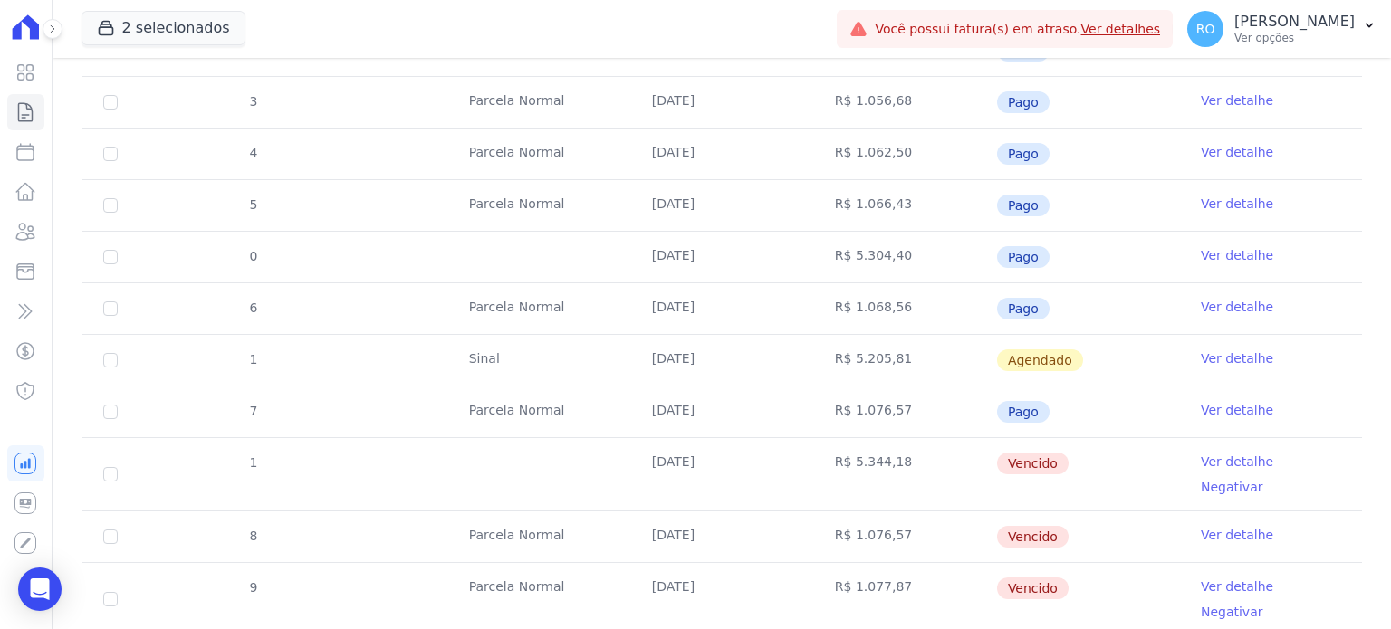
scroll to position [634, 0]
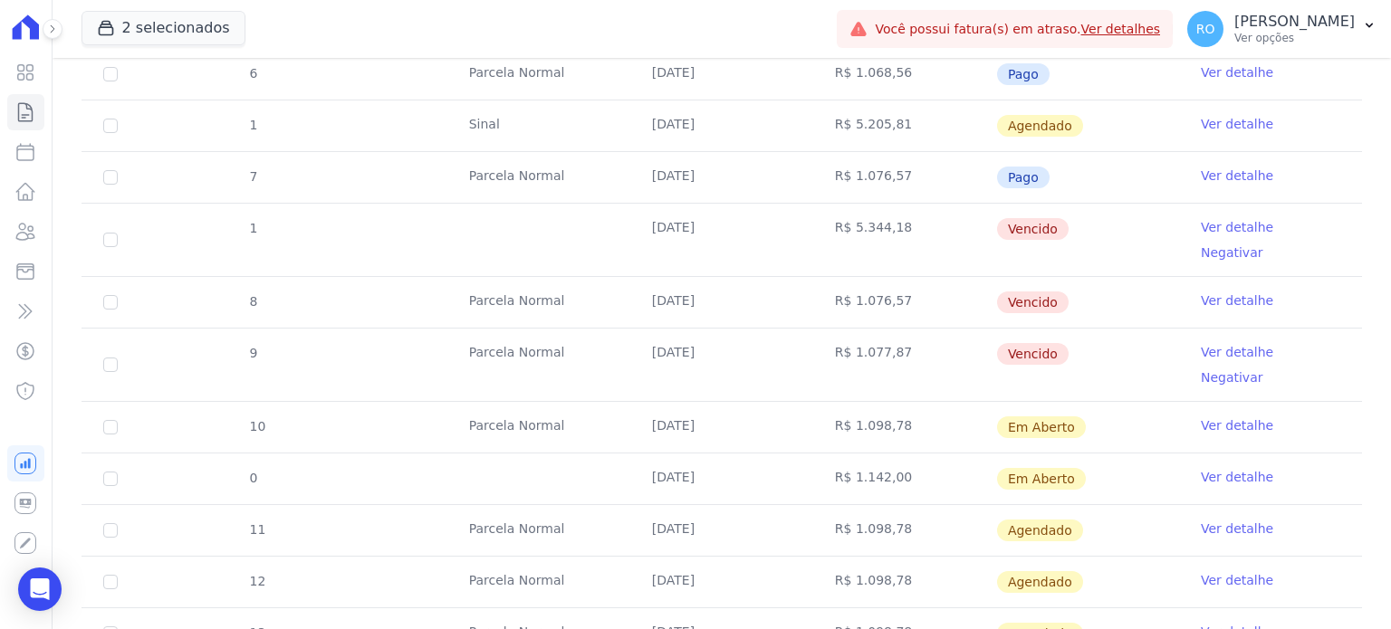
click at [1203, 343] on link "Ver detalhe" at bounding box center [1237, 352] width 72 height 18
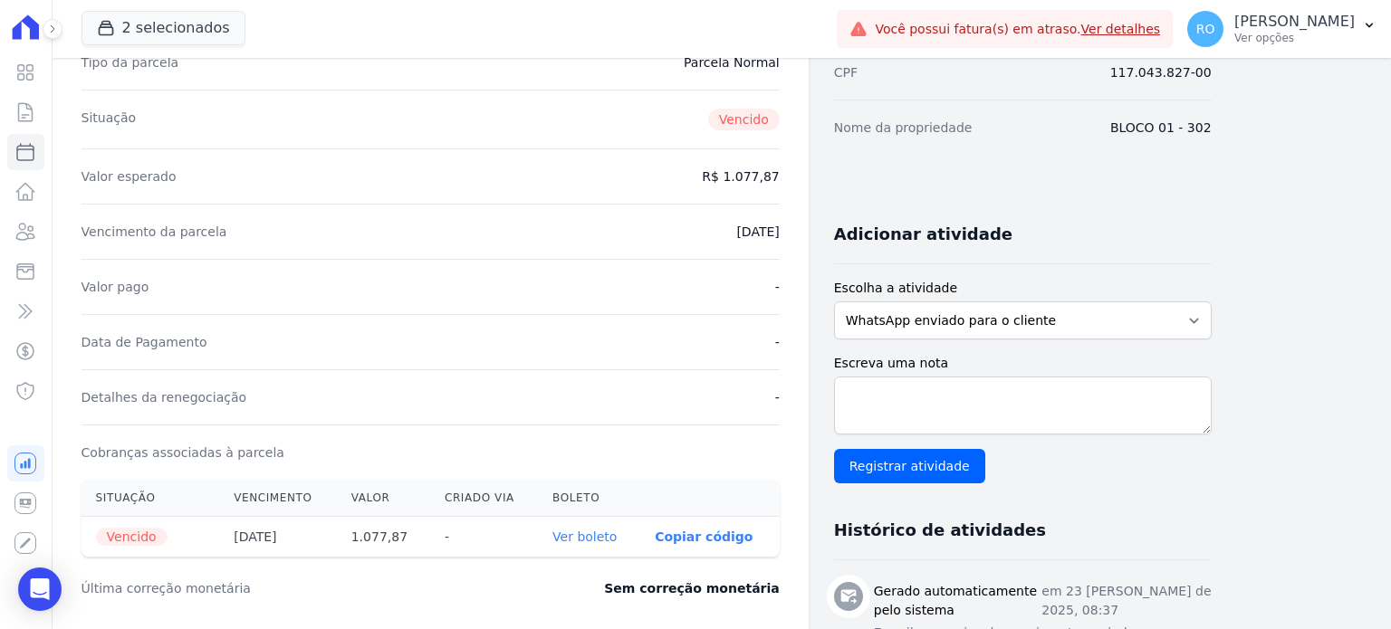
scroll to position [362, 0]
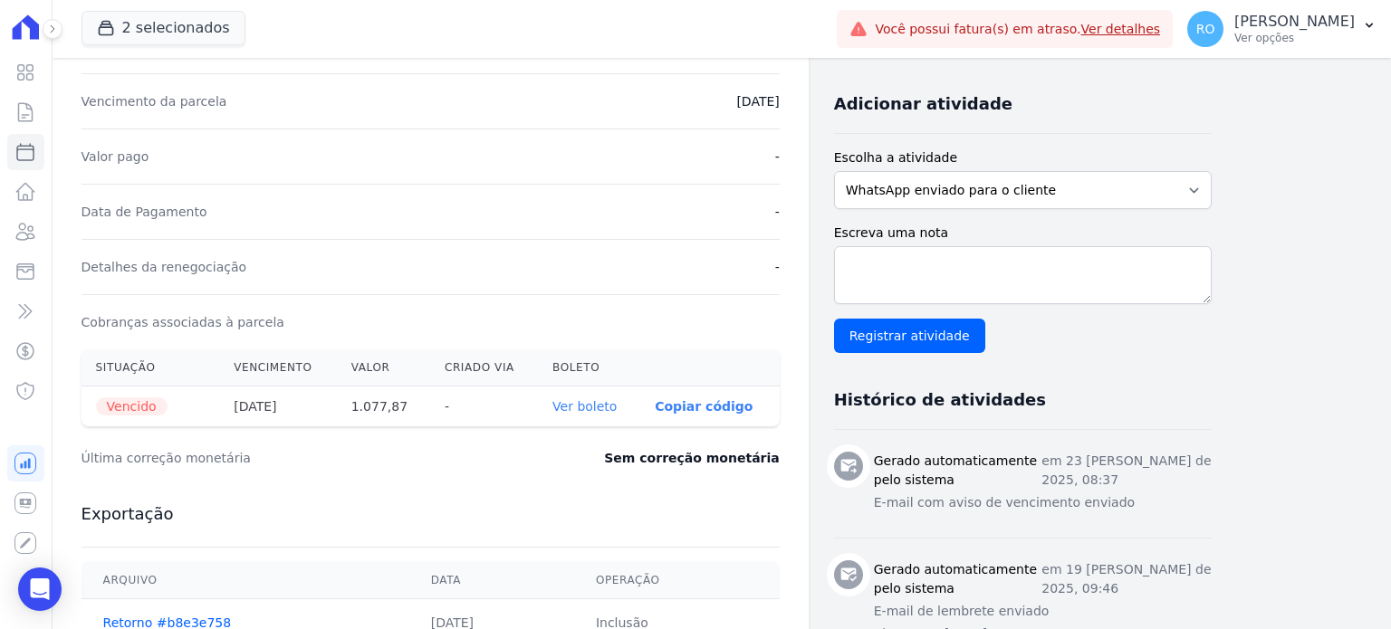
click at [605, 403] on link "Ver boleto" at bounding box center [584, 406] width 64 height 14
click at [31, 231] on icon at bounding box center [26, 232] width 18 height 16
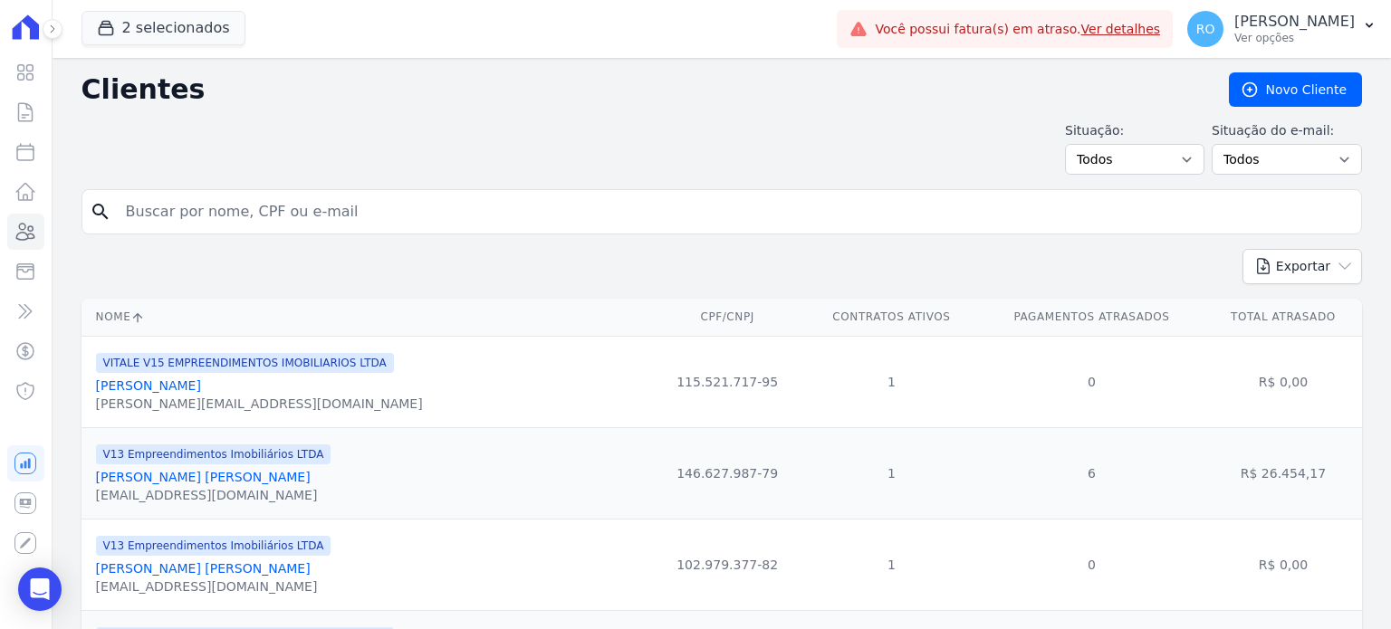
click at [386, 198] on input "search" at bounding box center [734, 212] width 1239 height 36
paste input "[PERSON_NAME] [PERSON_NAME]"
type input "[PERSON_NAME] [PERSON_NAME]"
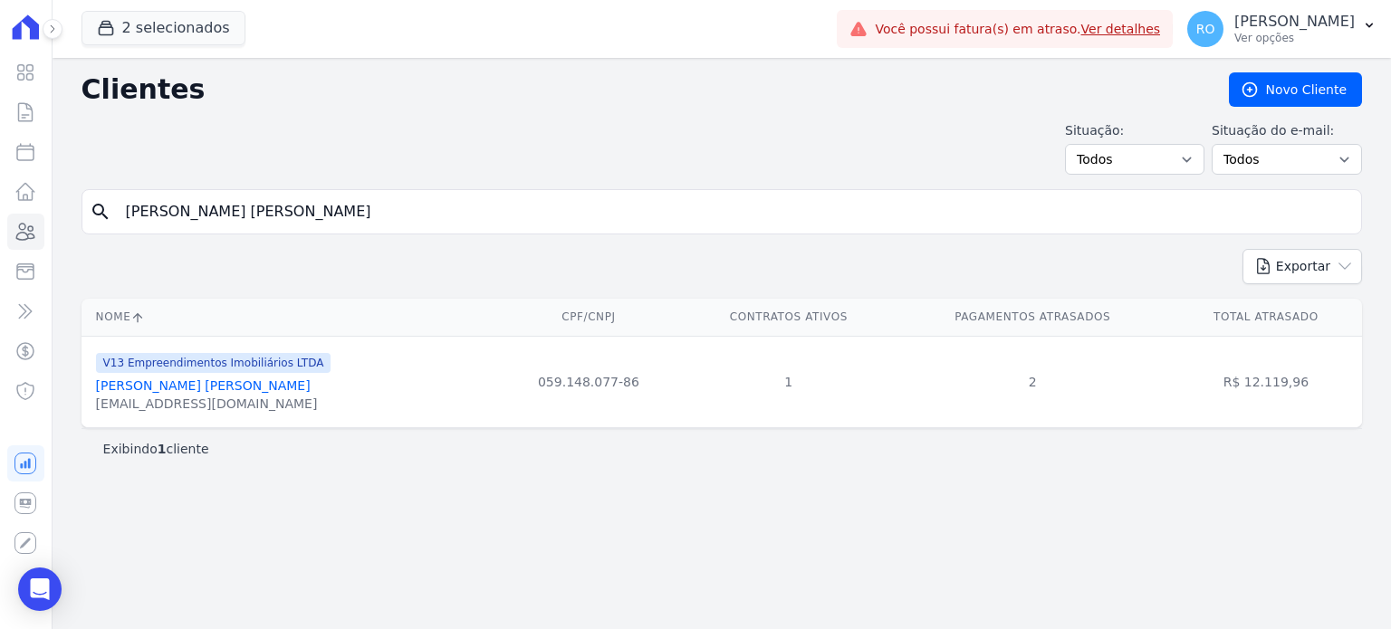
click at [211, 387] on link "[PERSON_NAME] [PERSON_NAME]" at bounding box center [203, 386] width 215 height 14
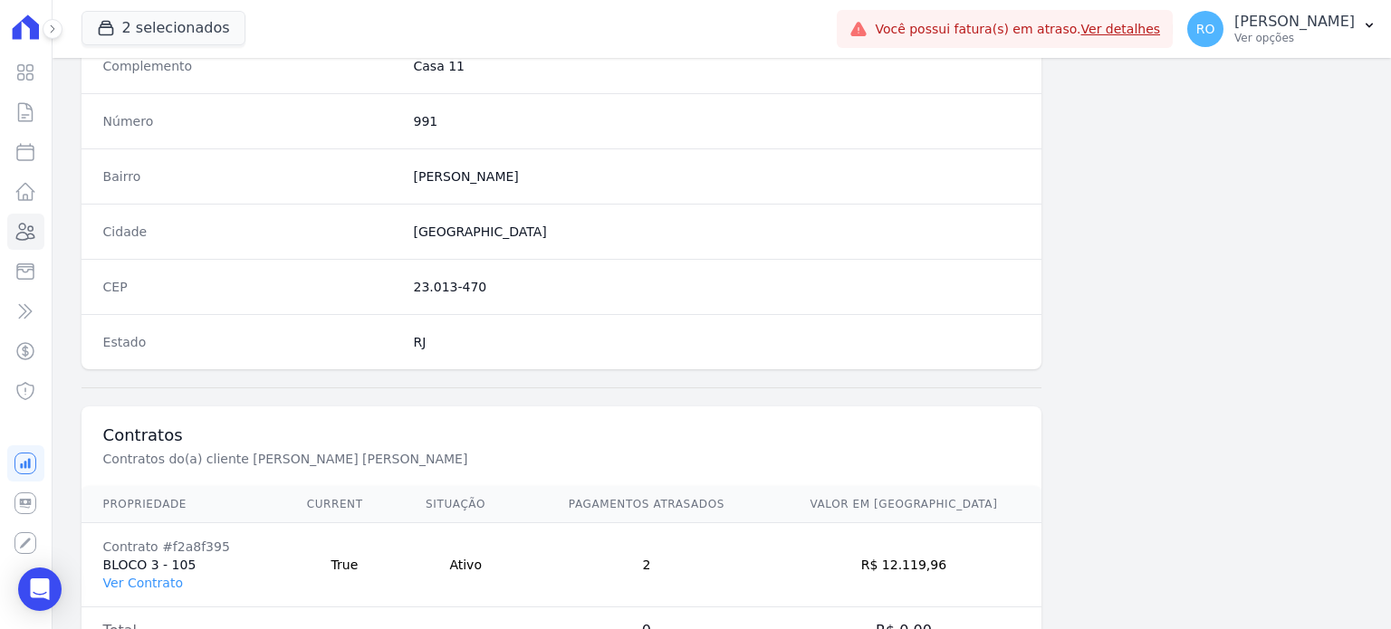
scroll to position [996, 0]
click at [149, 575] on link "Ver Contrato" at bounding box center [143, 581] width 80 height 14
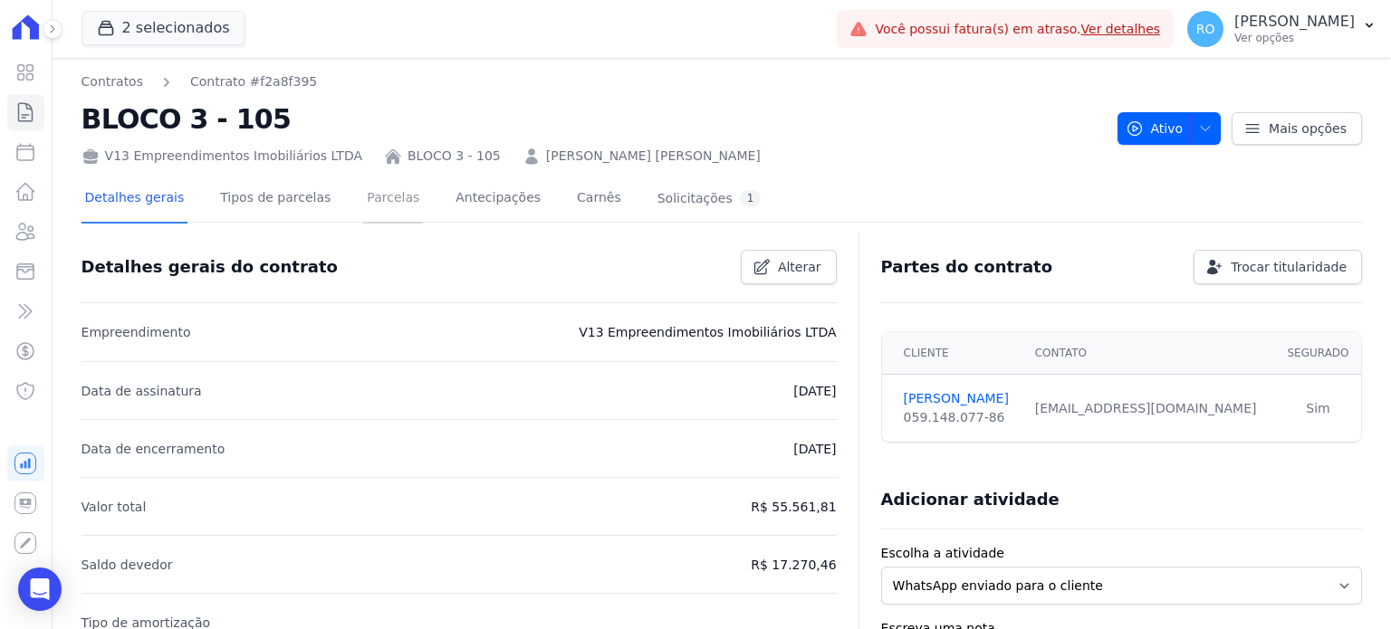
click at [363, 205] on link "Parcelas" at bounding box center [393, 200] width 60 height 48
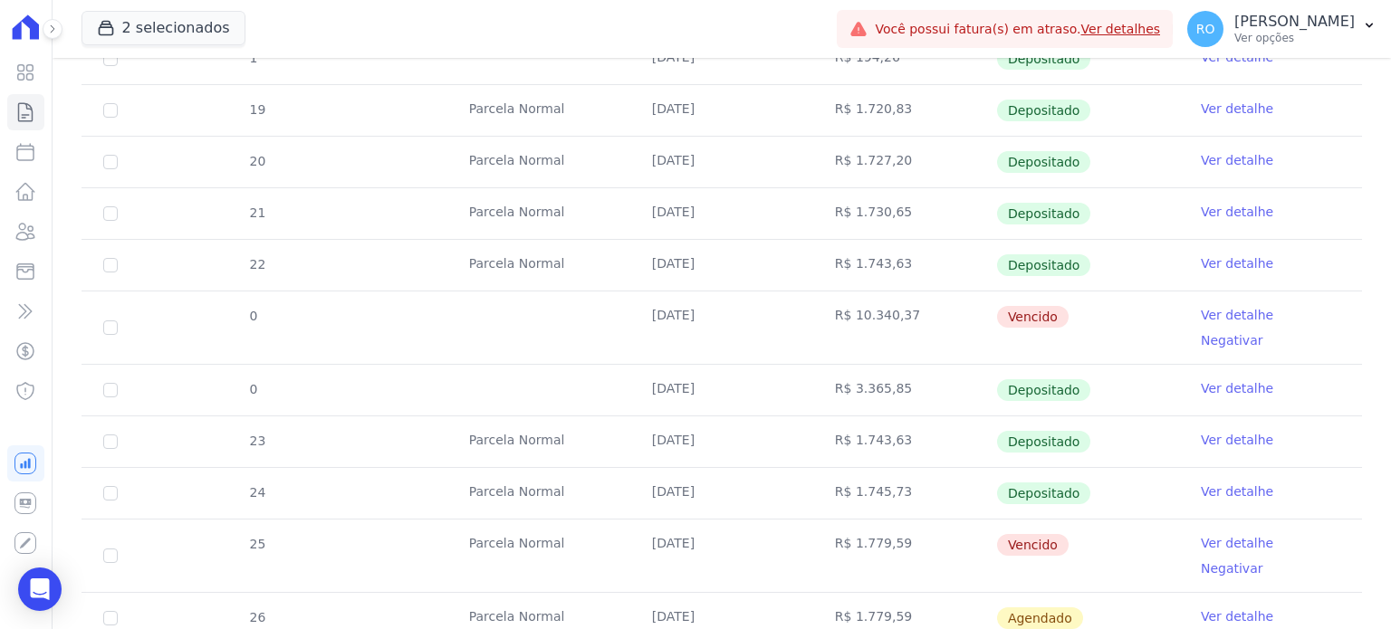
scroll to position [634, 0]
